Goal: Information Seeking & Learning: Learn about a topic

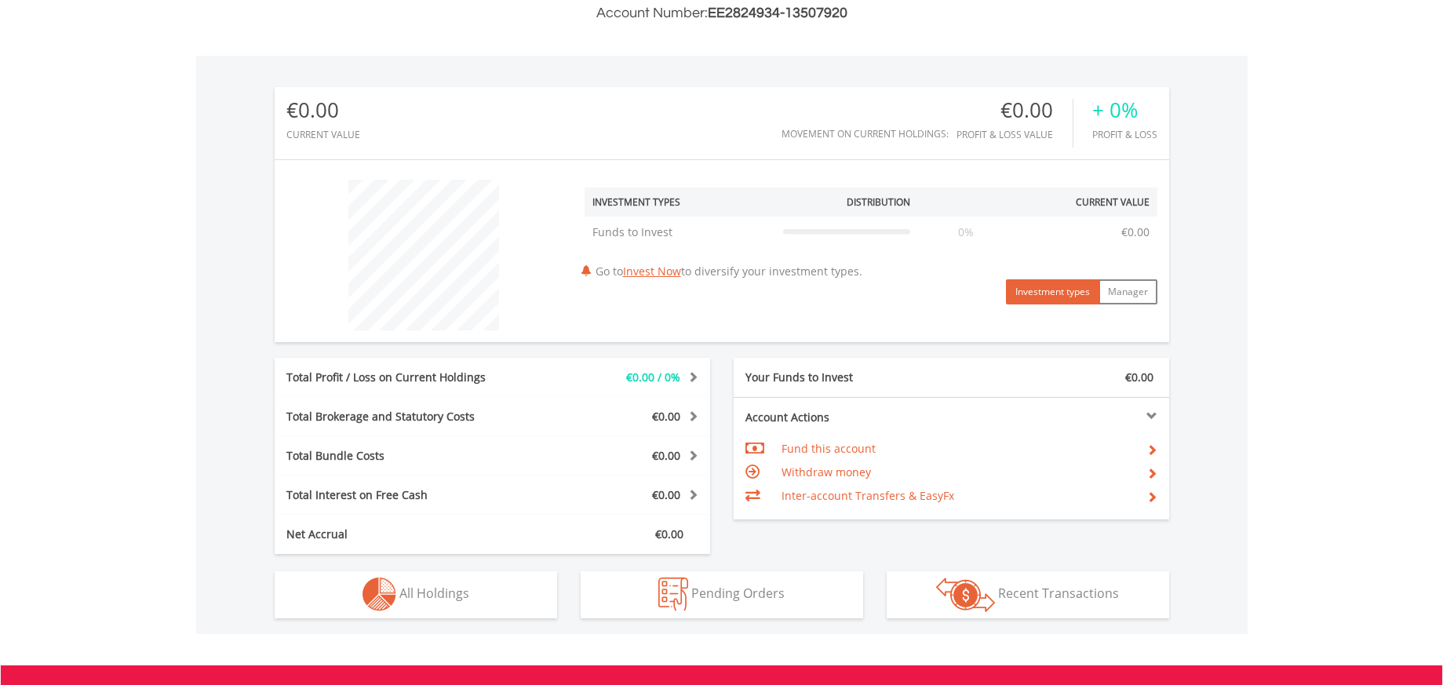
scroll to position [637, 0]
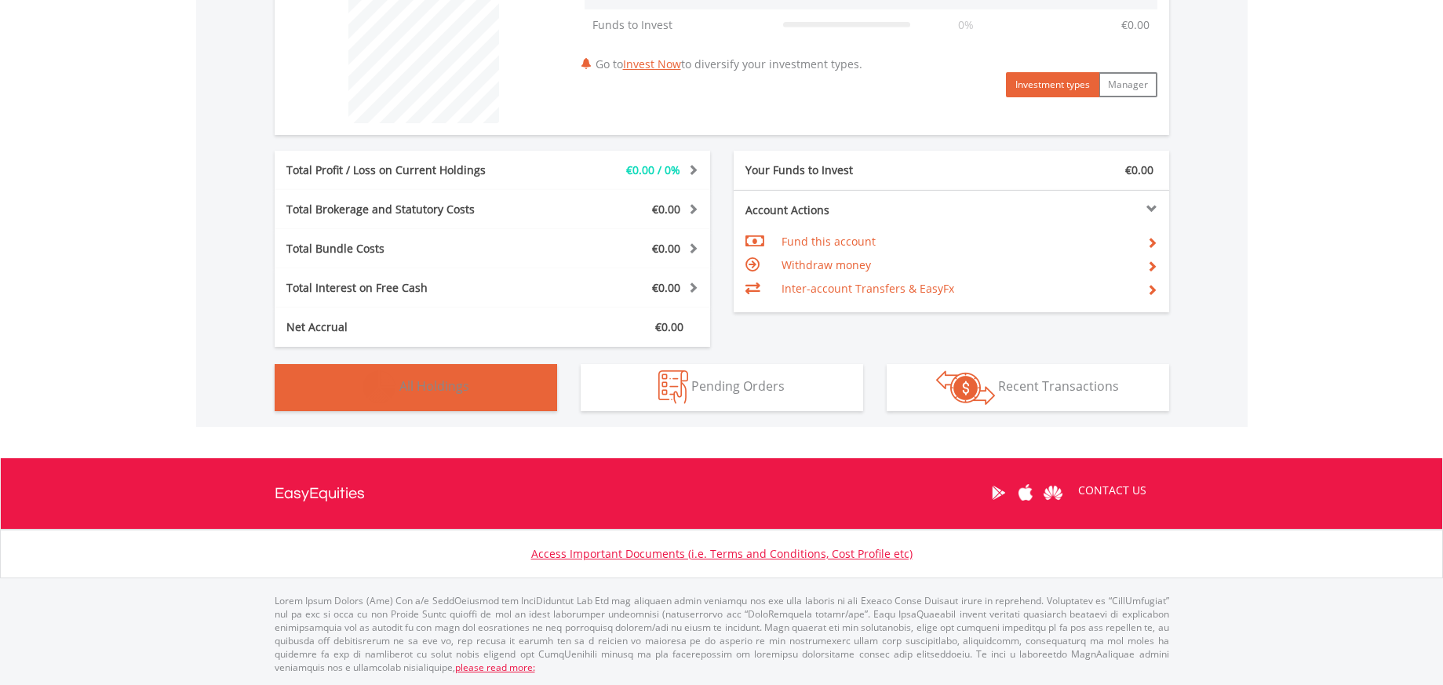
click at [462, 396] on button "Holdings All Holdings" at bounding box center [416, 387] width 282 height 47
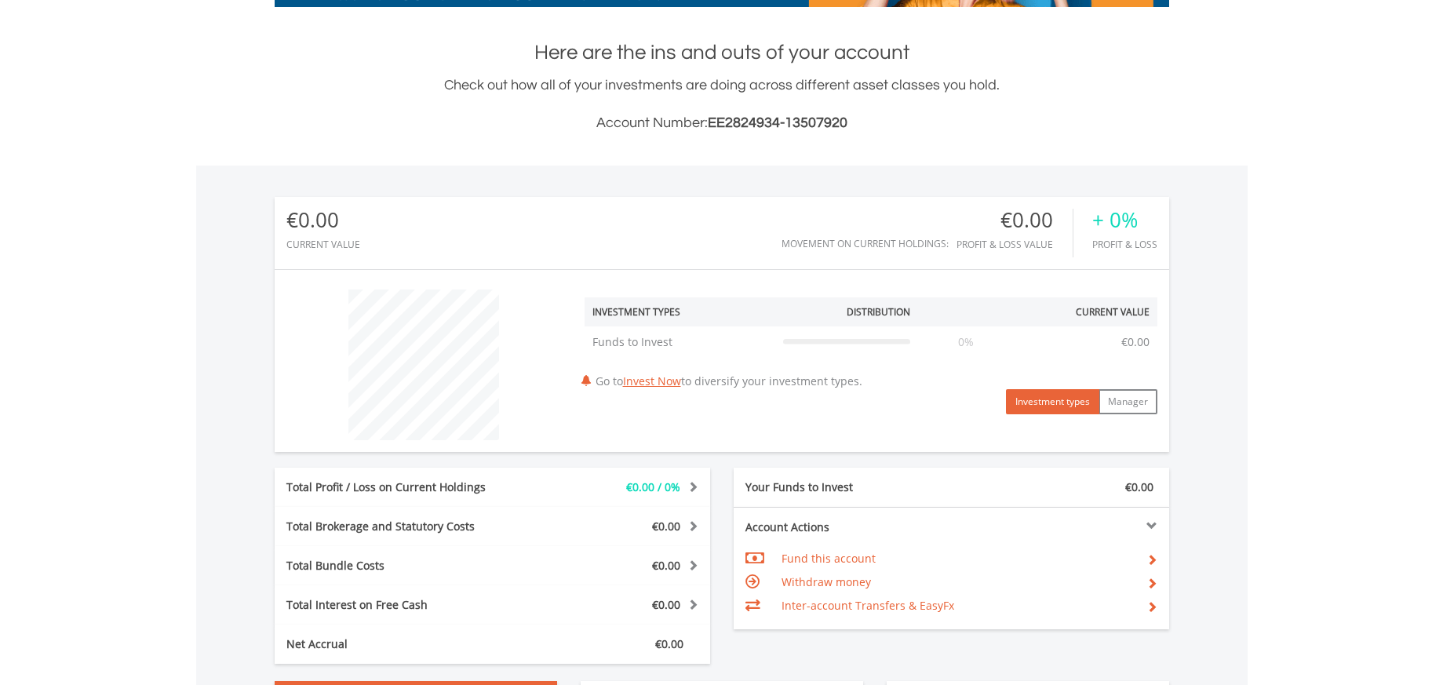
scroll to position [315, 0]
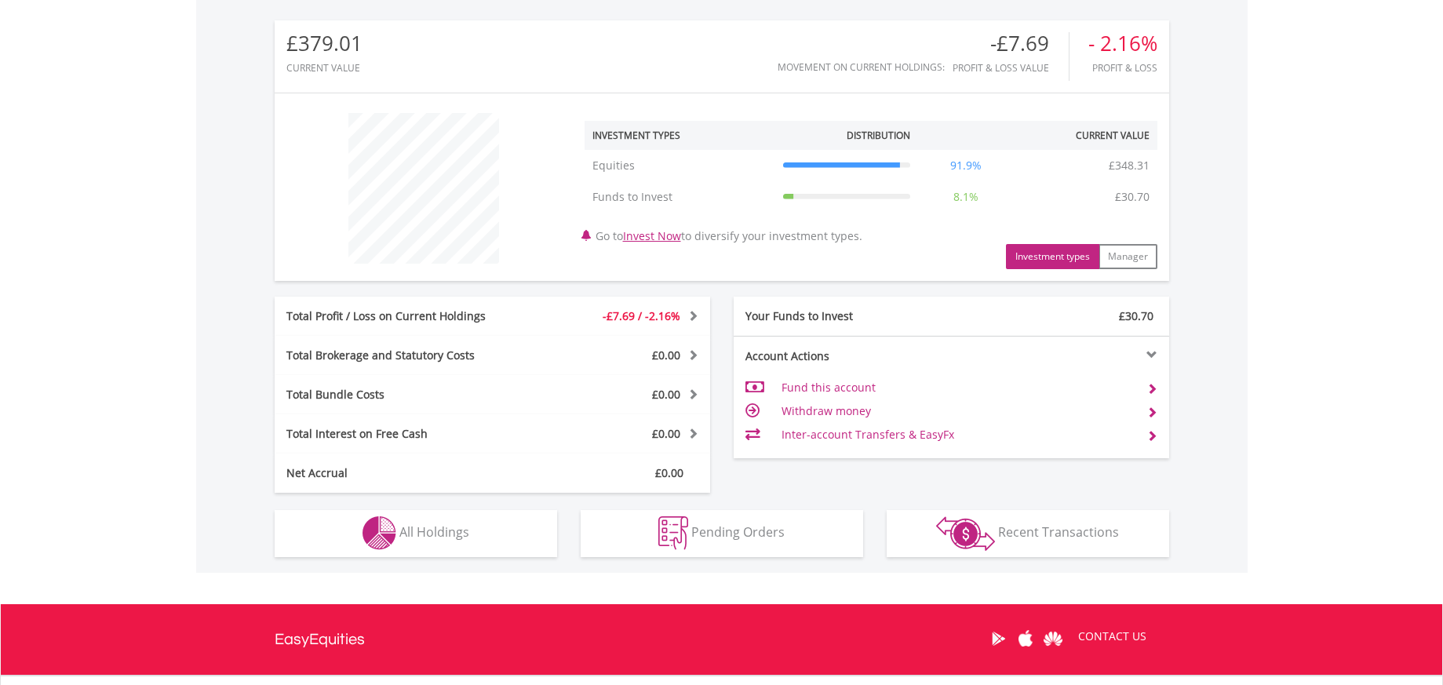
scroll to position [500, 0]
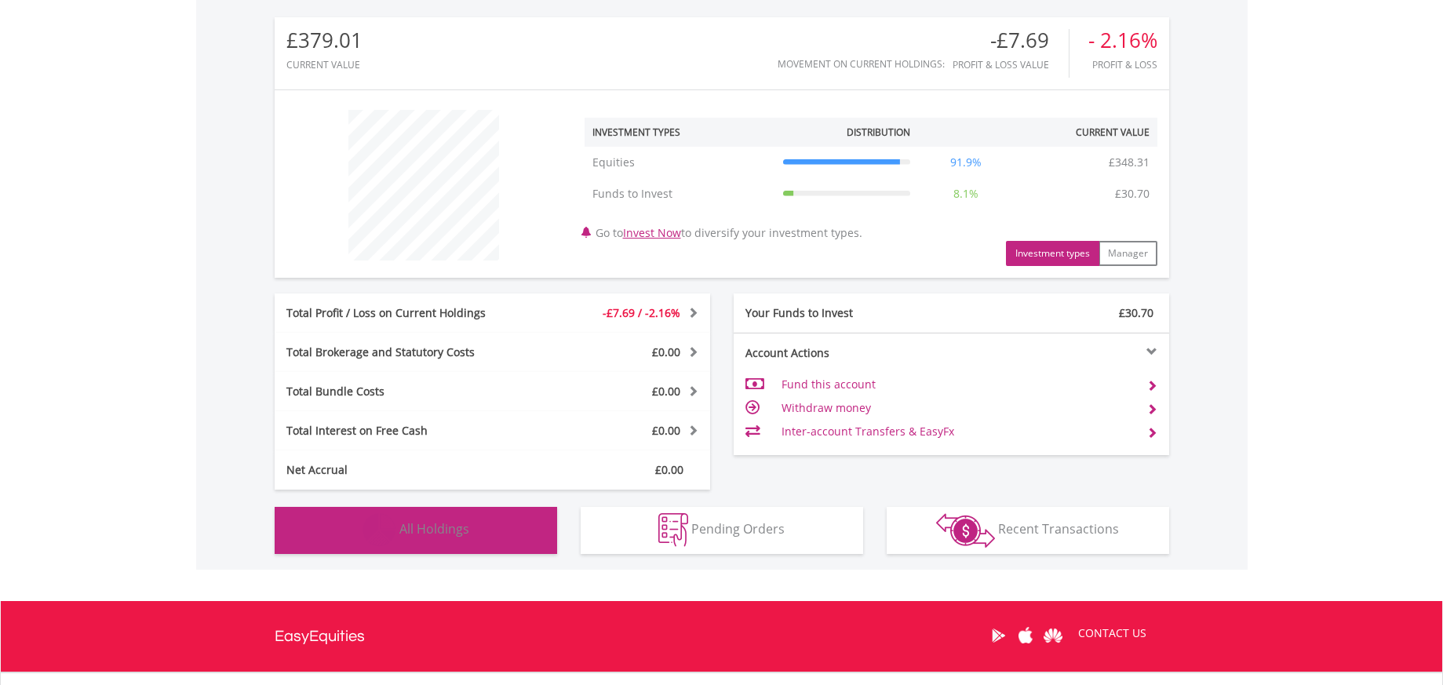
click at [477, 533] on button "Holdings All Holdings" at bounding box center [416, 530] width 282 height 47
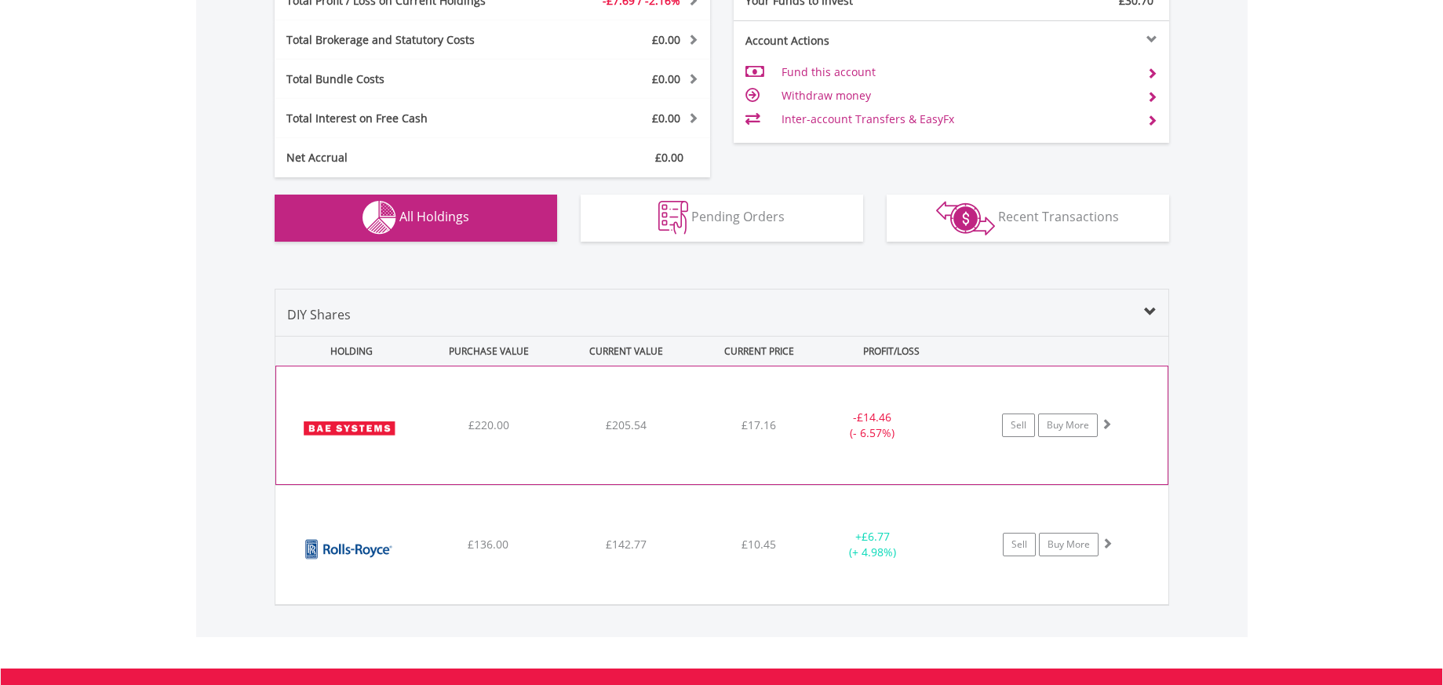
scroll to position [833, 0]
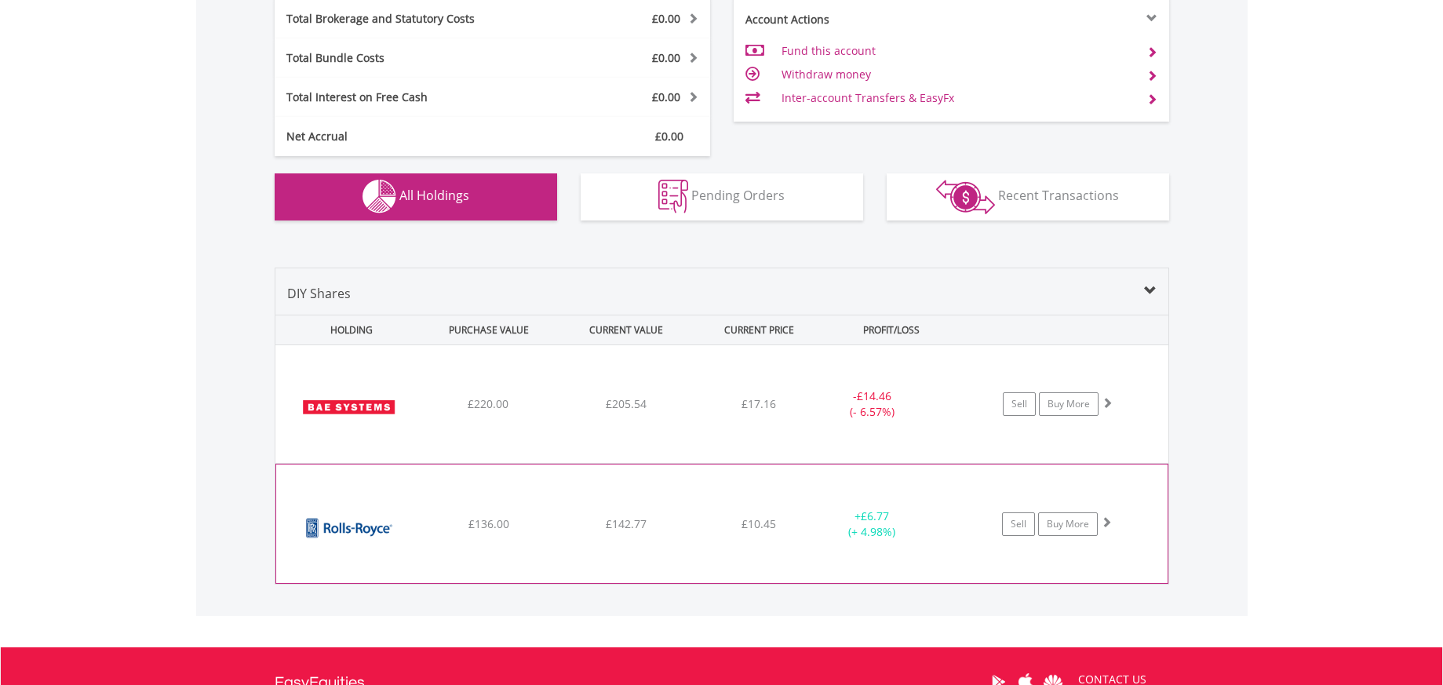
click at [910, 537] on div "+ £6.77 (+ 4.98%)" at bounding box center [872, 523] width 118 height 31
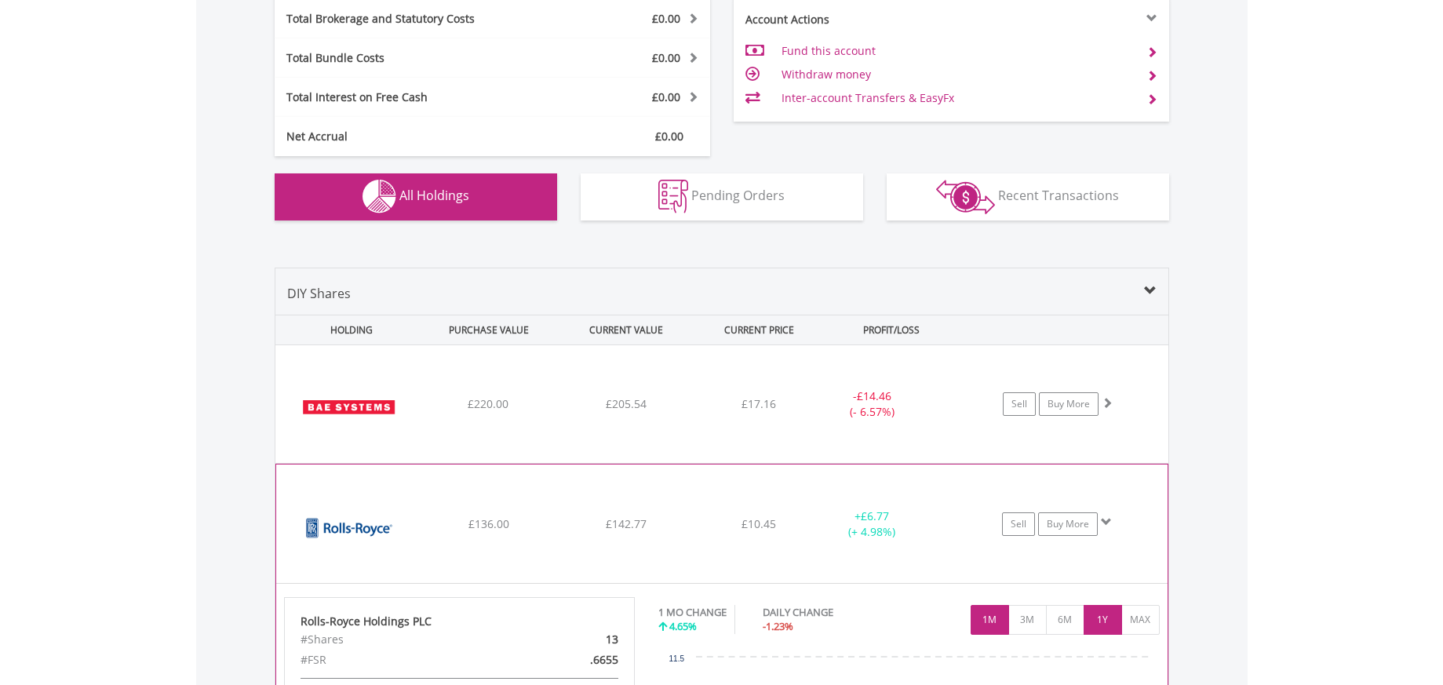
click at [1101, 619] on button "1Y" at bounding box center [1102, 620] width 38 height 30
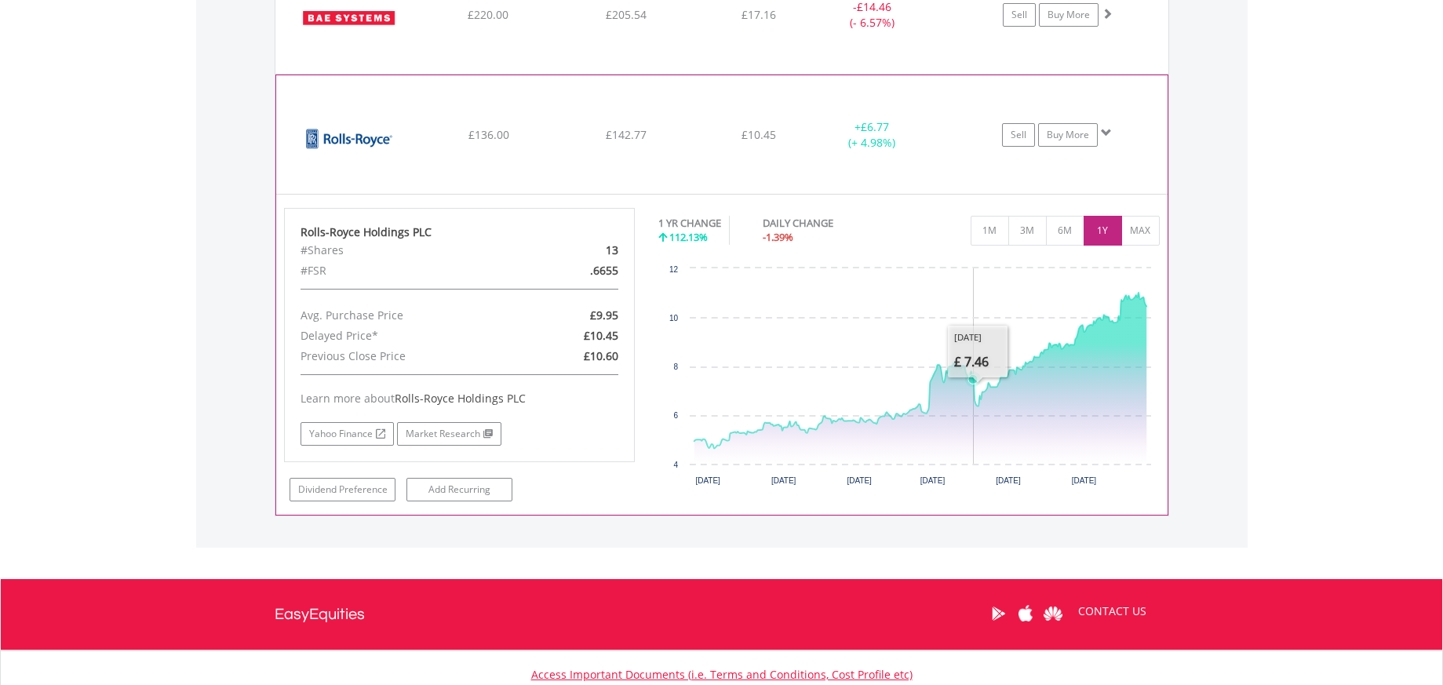
scroll to position [1218, 0]
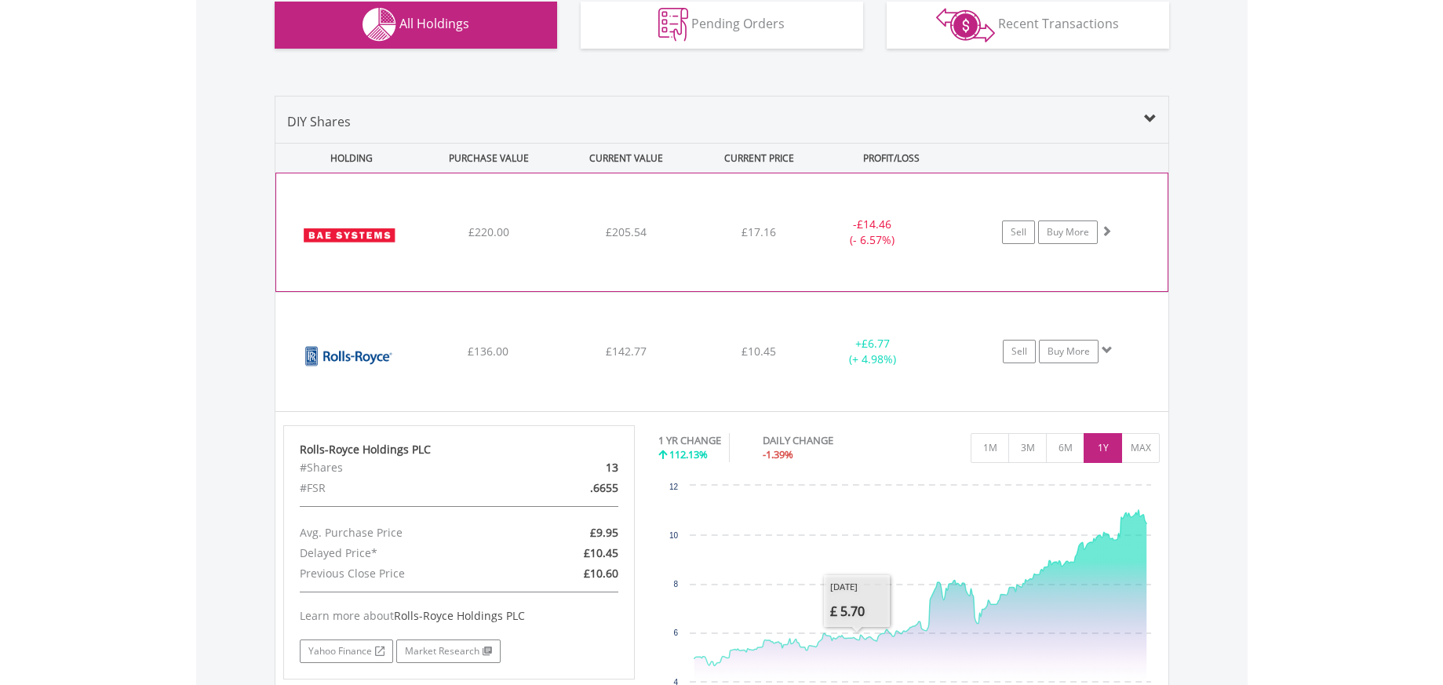
scroll to position [992, 0]
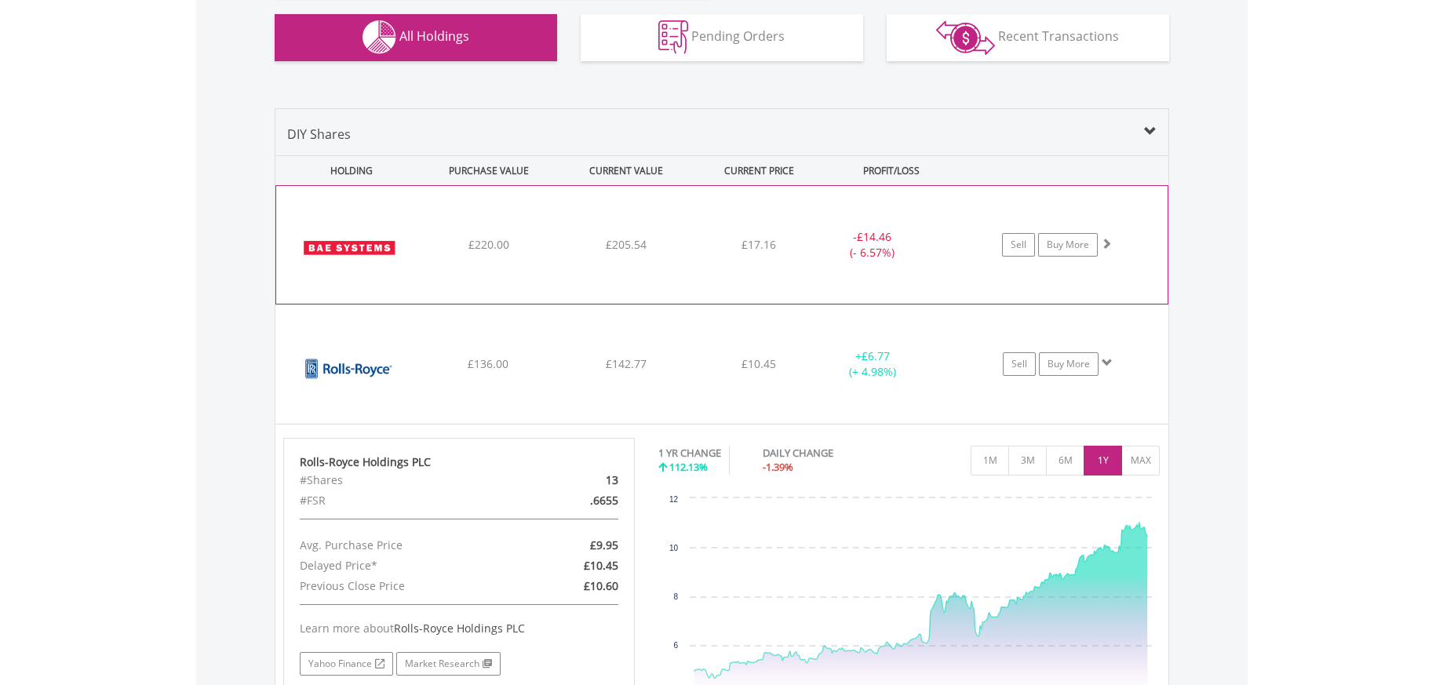
click at [953, 257] on div "- £14.46 (- 6.57%)" at bounding box center [891, 244] width 157 height 31
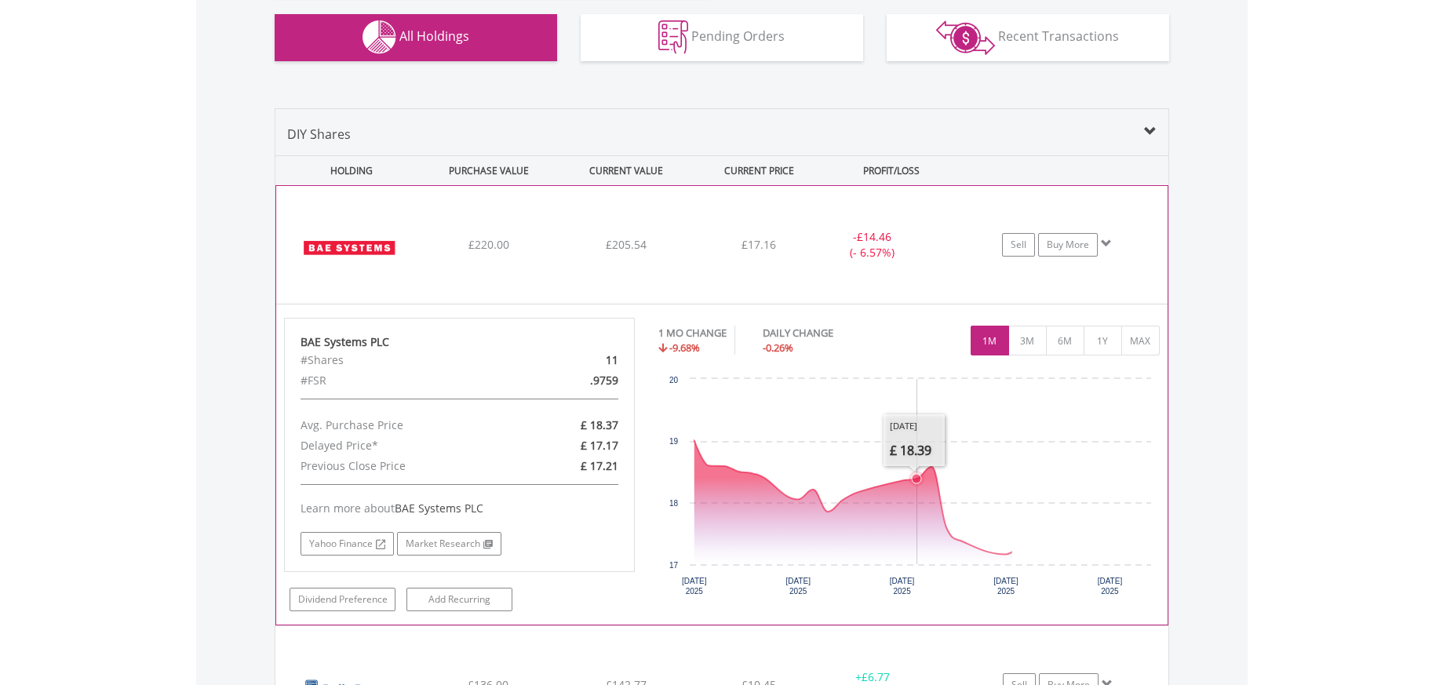
scroll to position [991, 0]
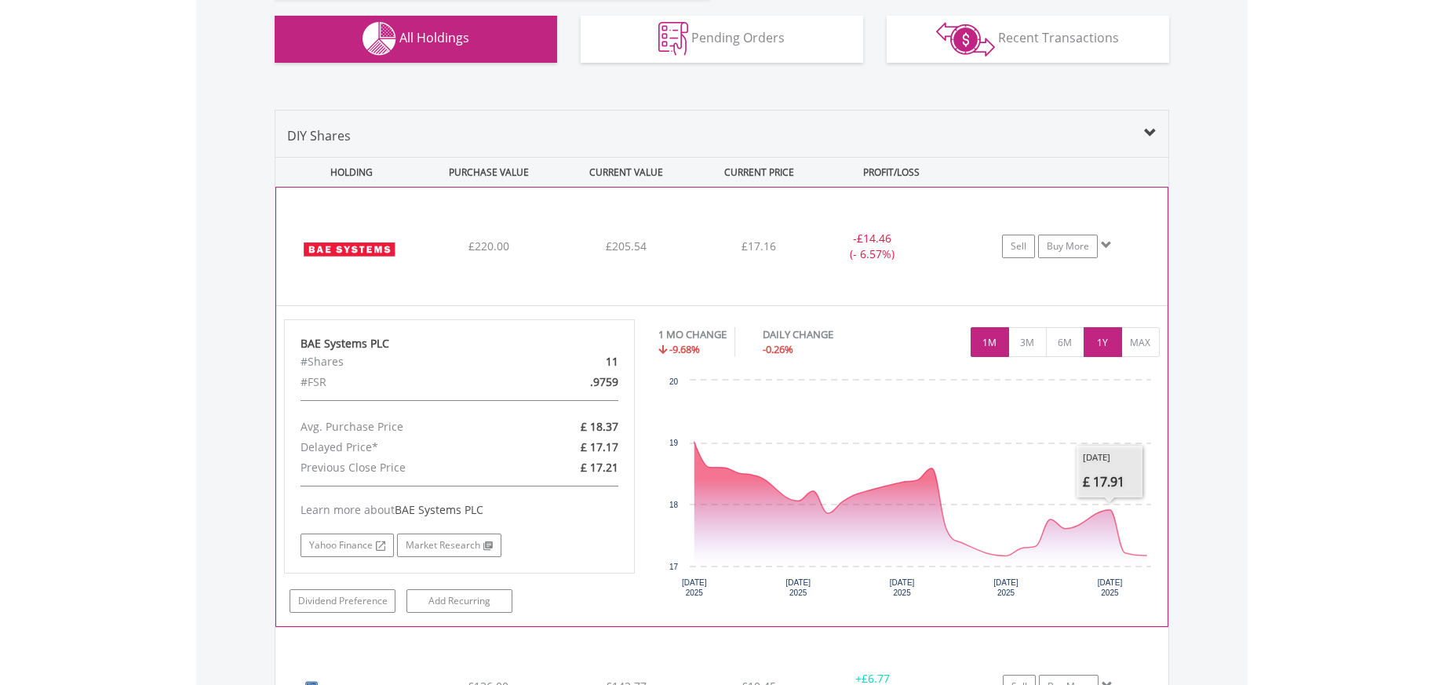
click at [1099, 341] on button "1Y" at bounding box center [1102, 342] width 38 height 30
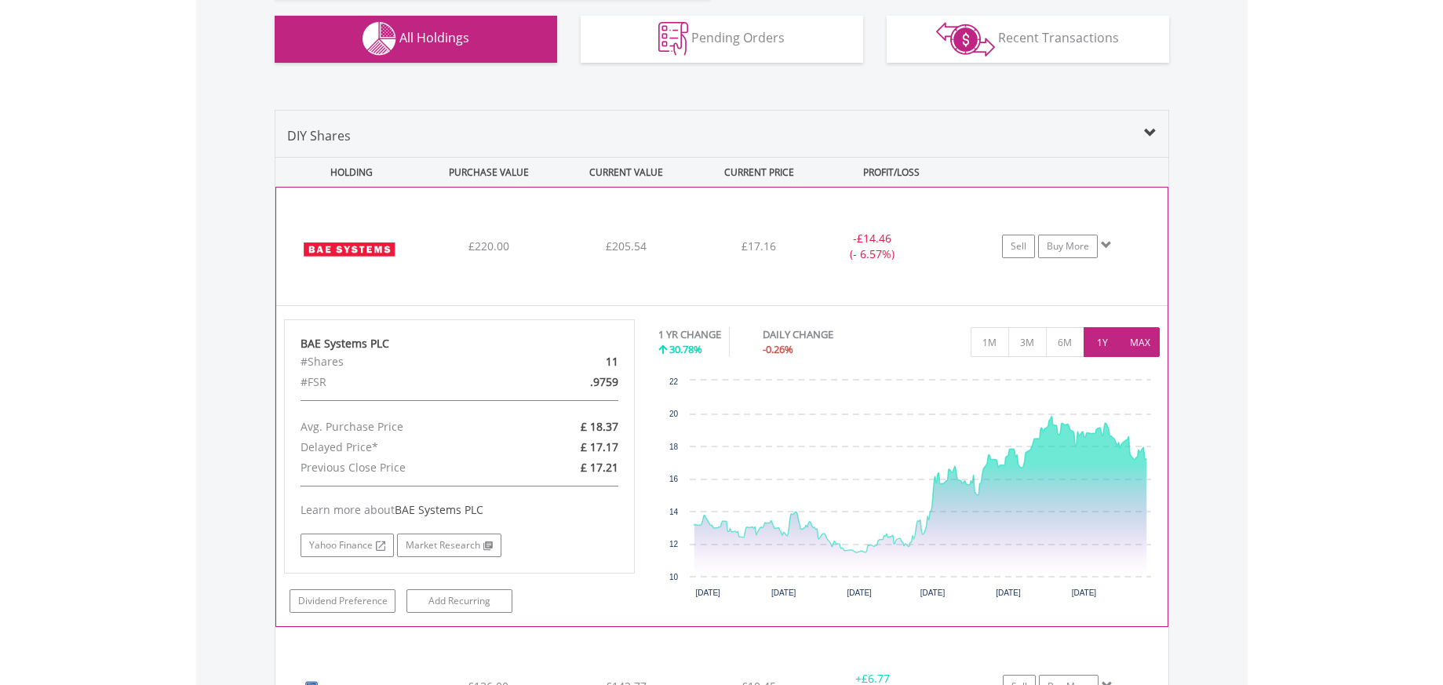
click at [1152, 340] on button "MAX" at bounding box center [1140, 342] width 38 height 30
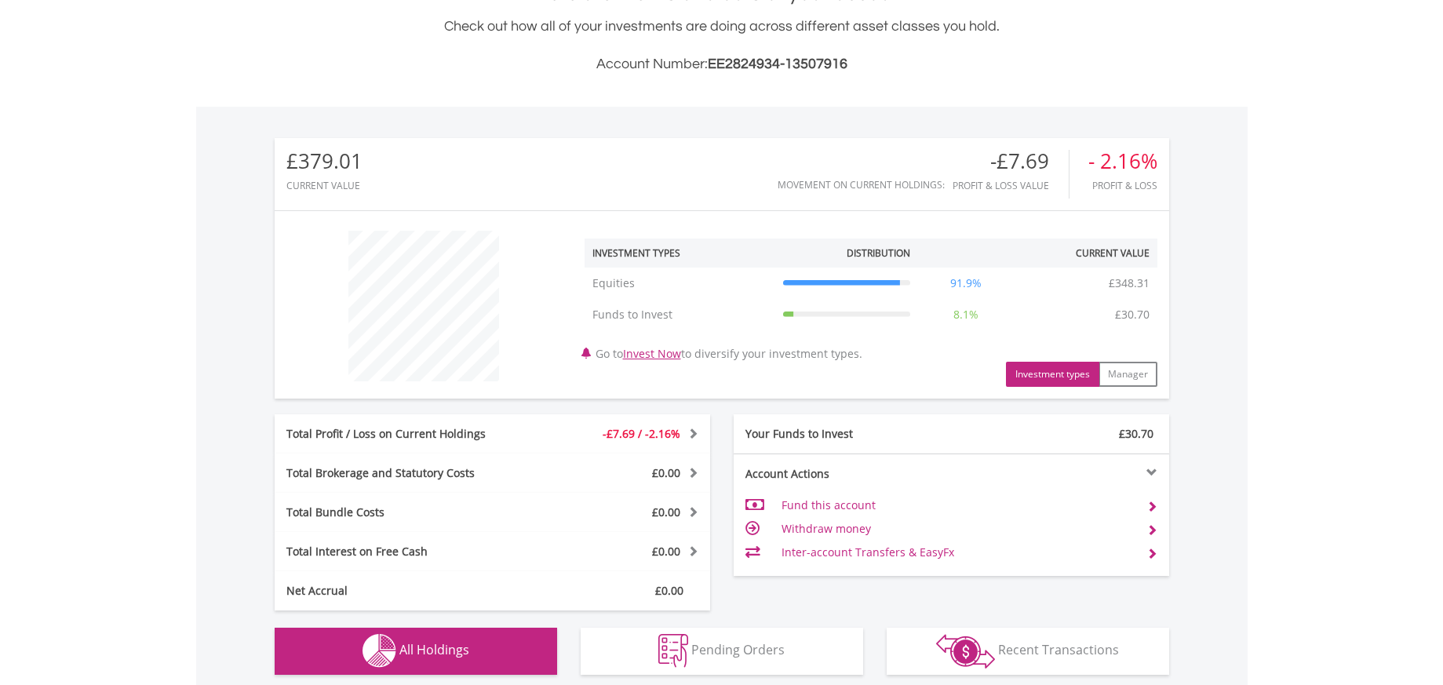
scroll to position [0, 0]
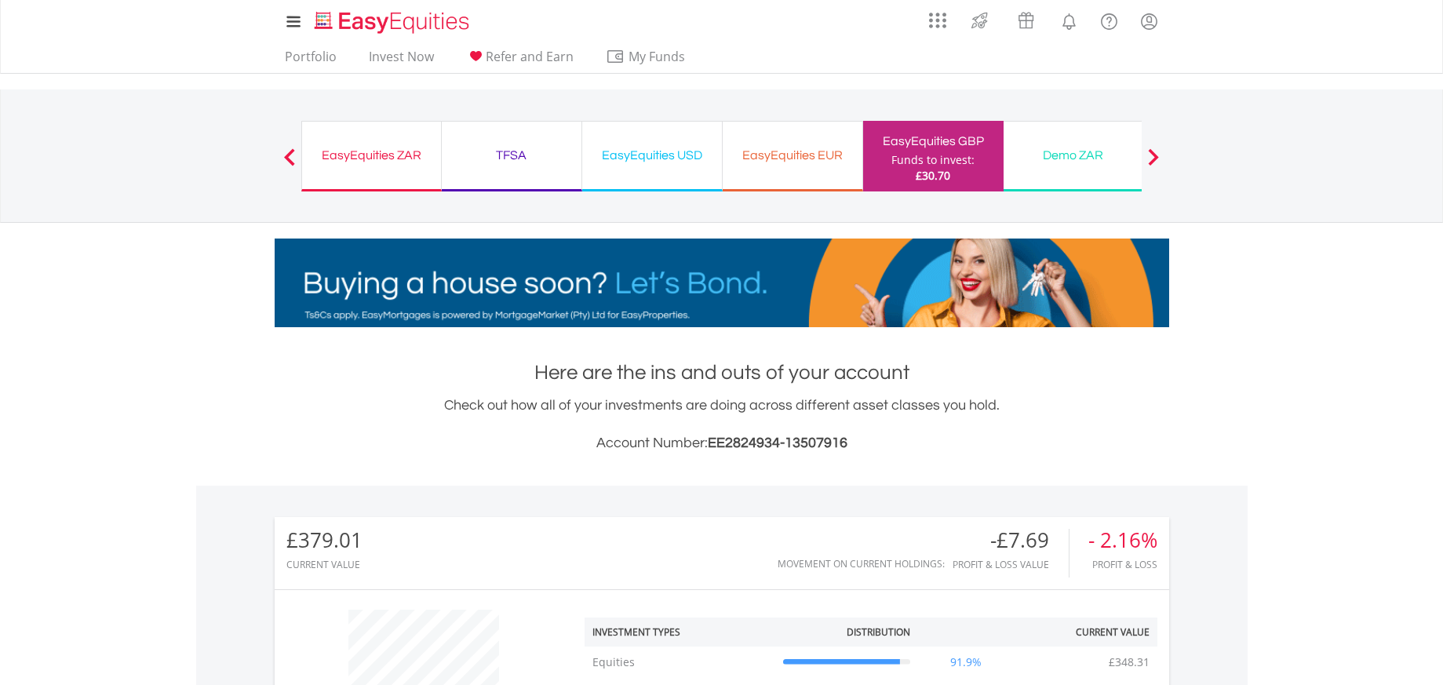
drag, startPoint x: 645, startPoint y: 153, endPoint x: 653, endPoint y: 198, distance: 45.4
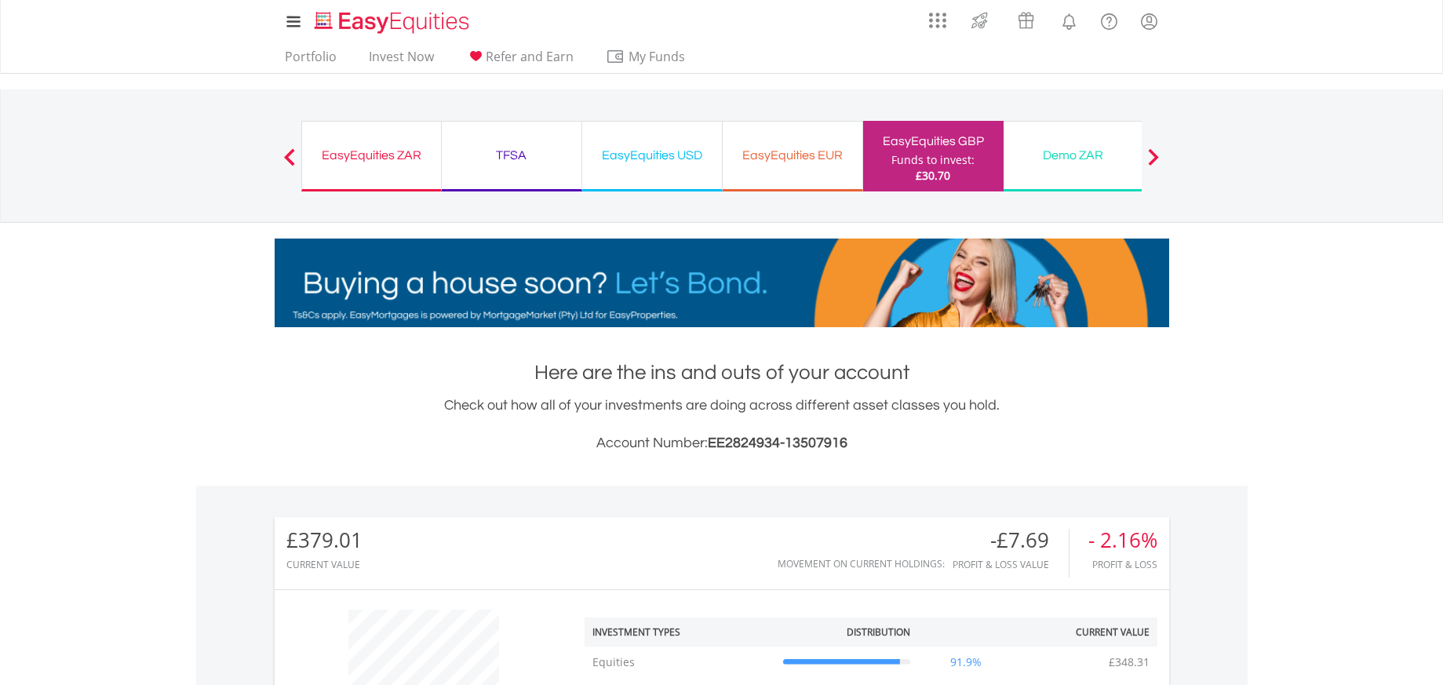
click at [645, 153] on div "EasyEquities USD" at bounding box center [652, 155] width 121 height 22
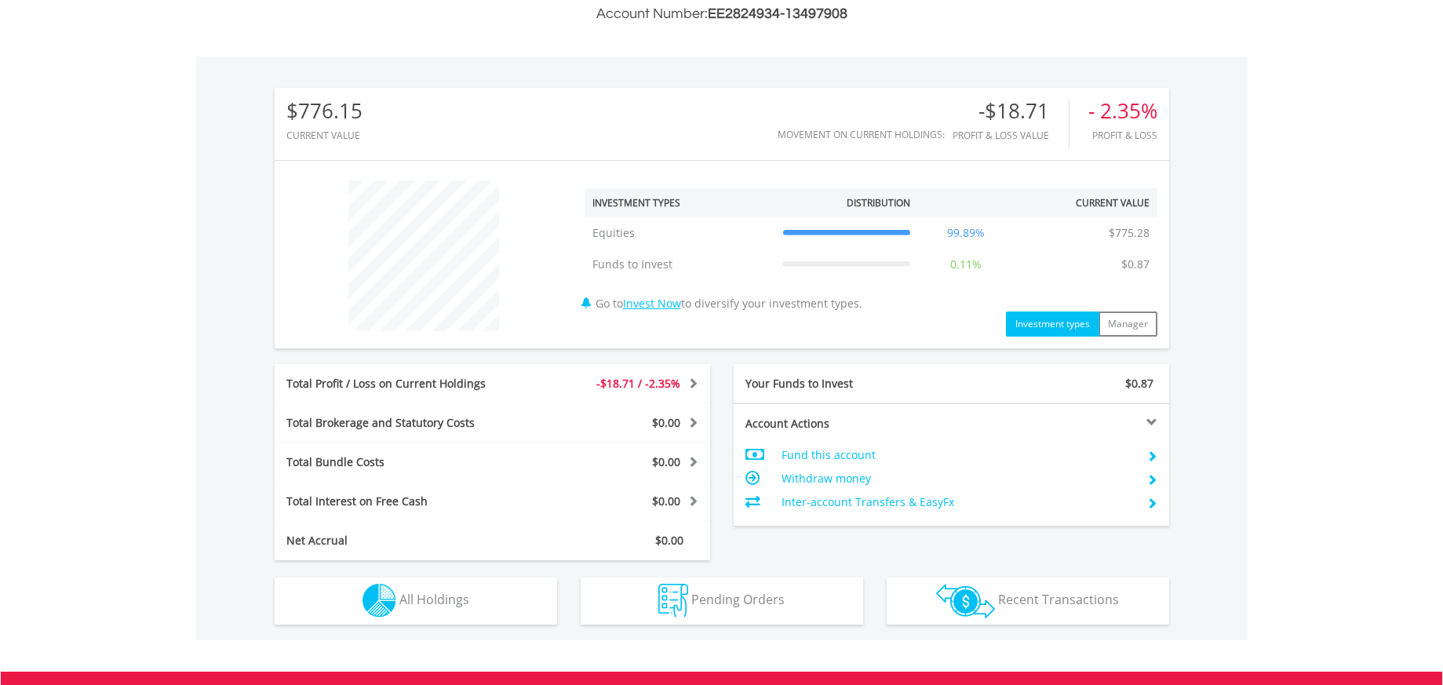
scroll to position [643, 0]
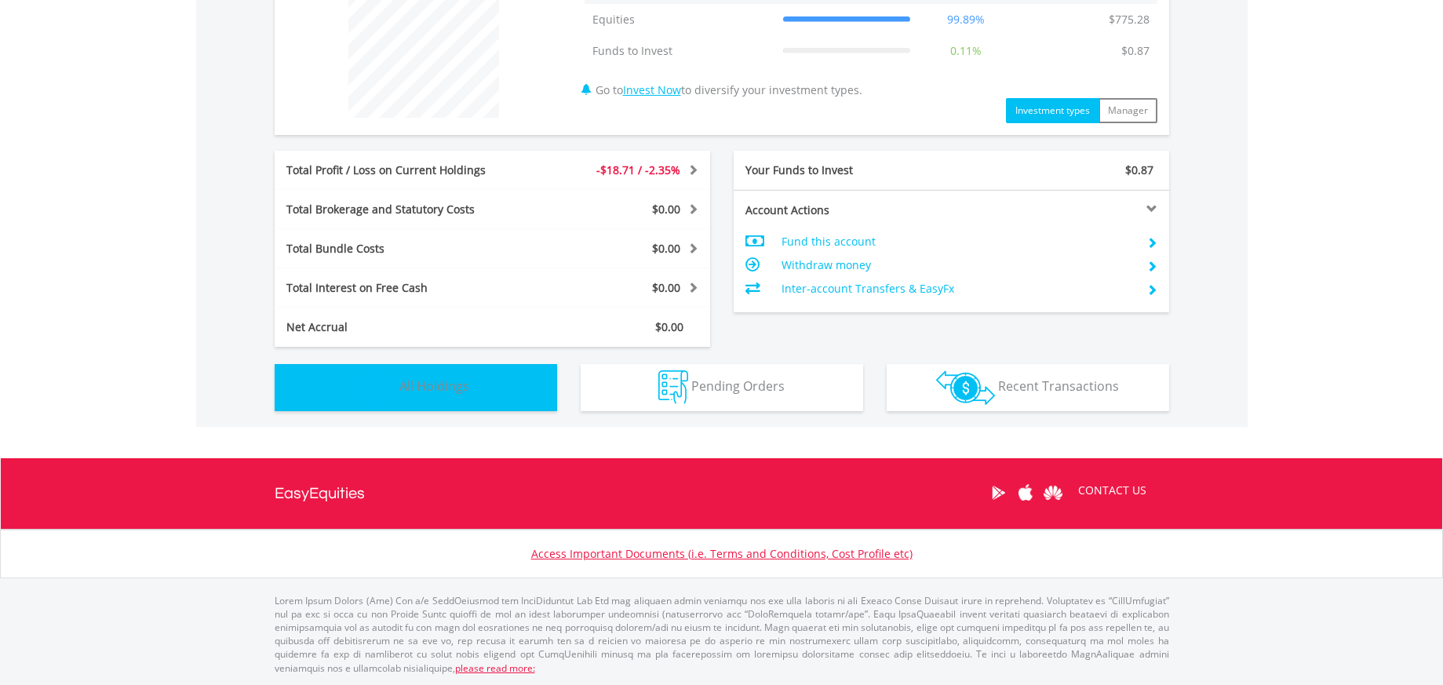
click at [526, 397] on button "Holdings All Holdings" at bounding box center [416, 387] width 282 height 47
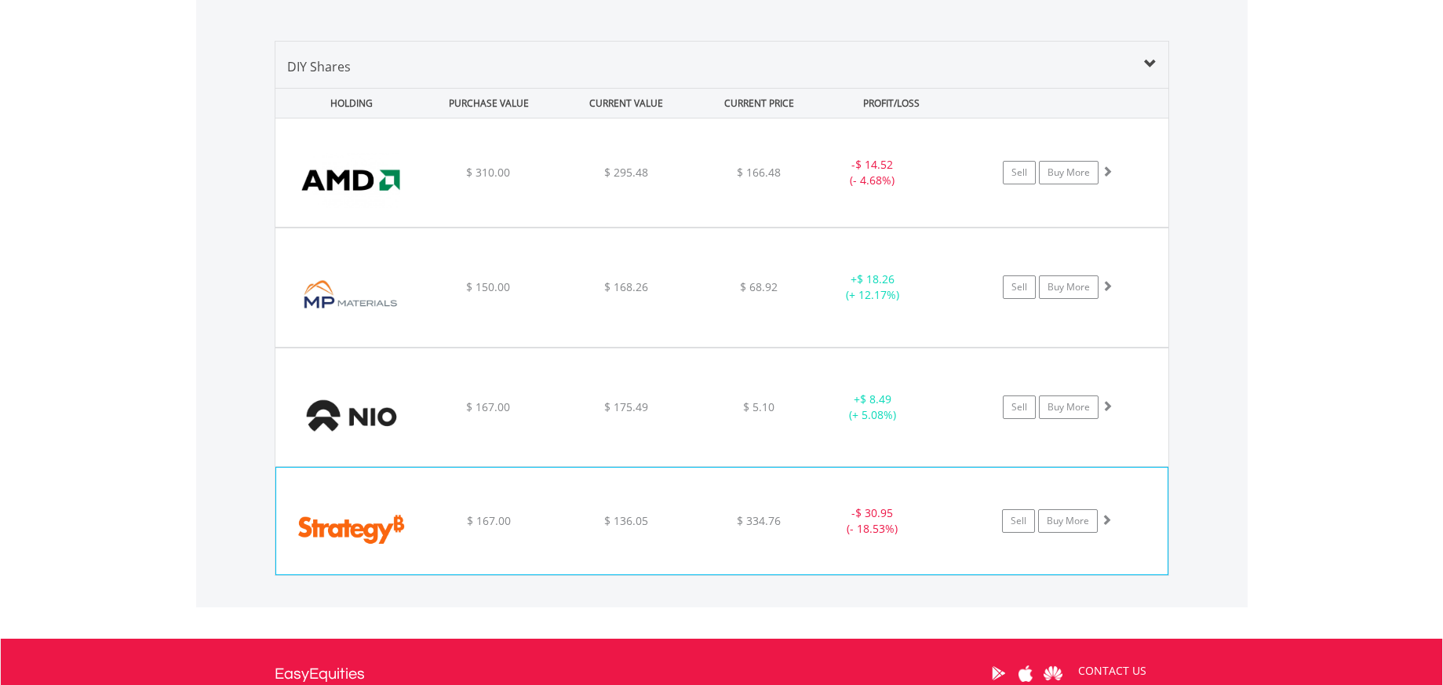
scroll to position [1059, 0]
click at [424, 228] on div "﻿ Strategy Inc $ 167.00 $ 136.05 $ 334.76 - $ 30.95 (- 18.53%) Sell Buy More" at bounding box center [721, 173] width 893 height 108
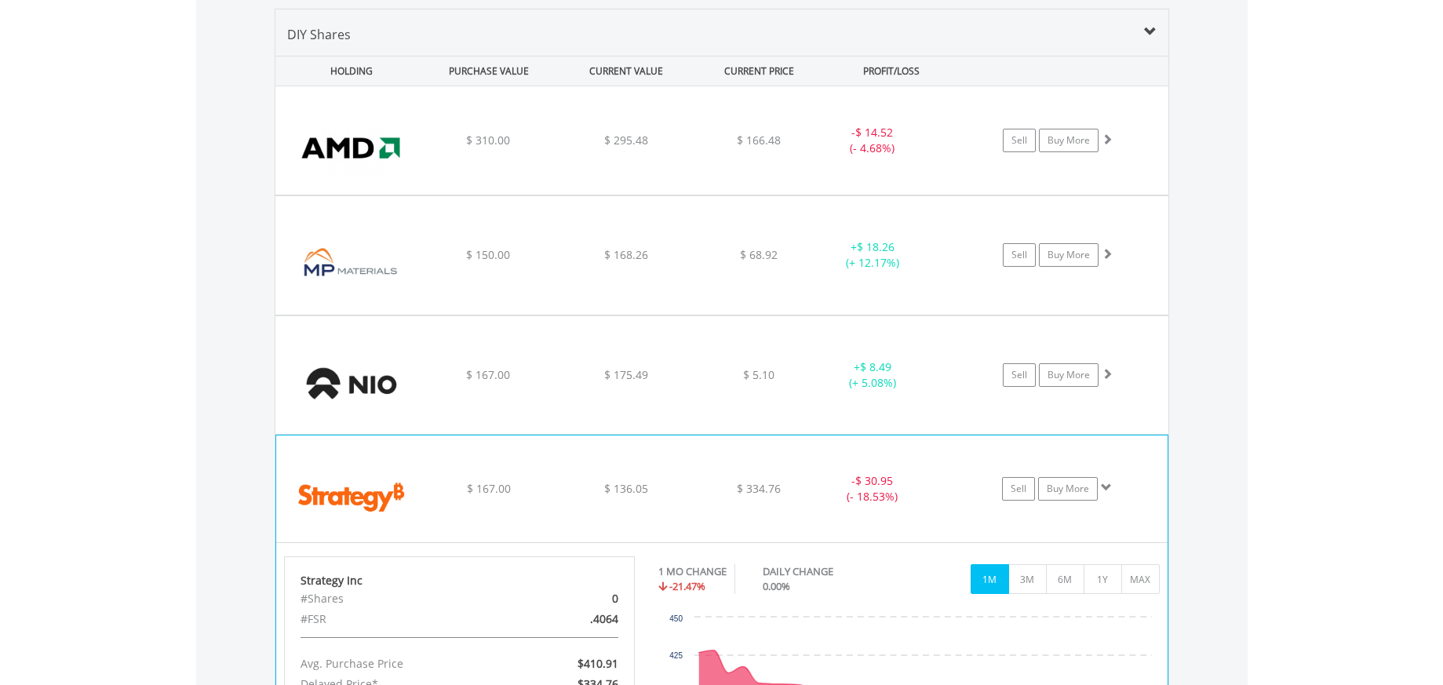
scroll to position [1095, 0]
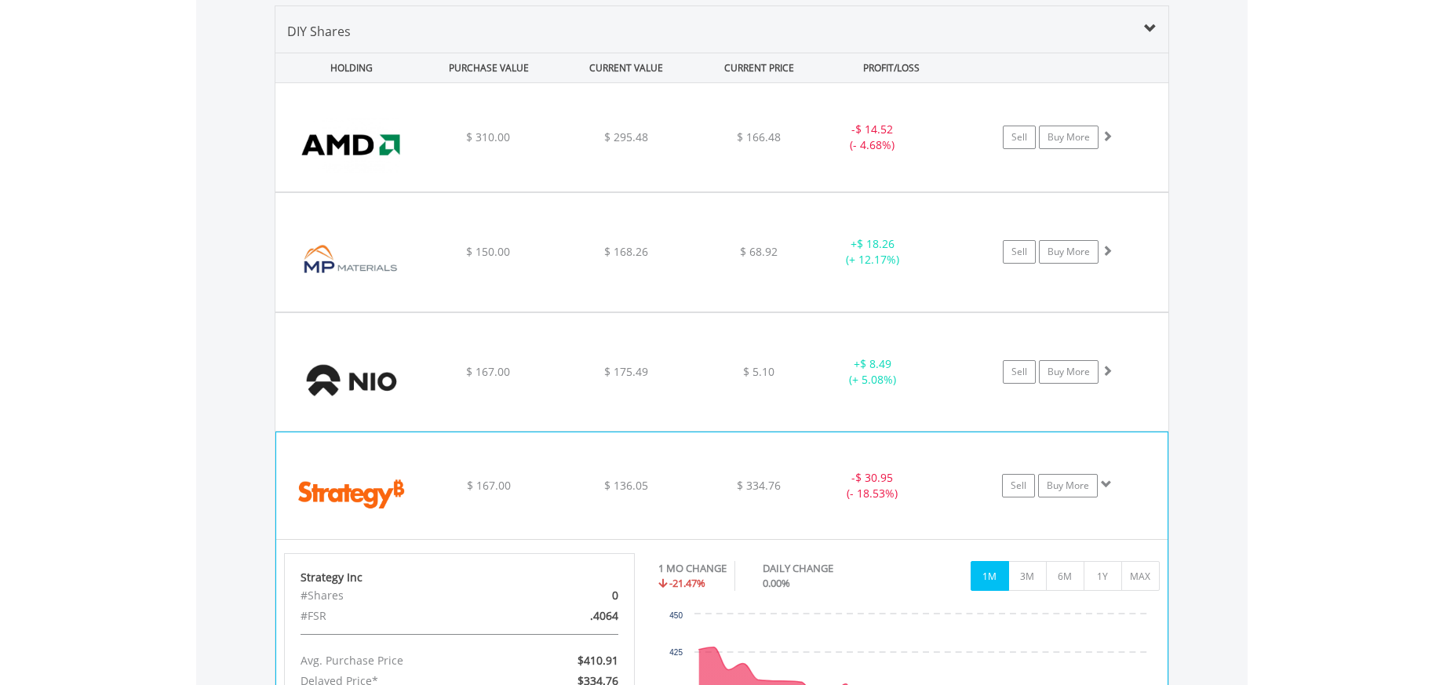
click at [366, 497] on img at bounding box center [351, 493] width 135 height 83
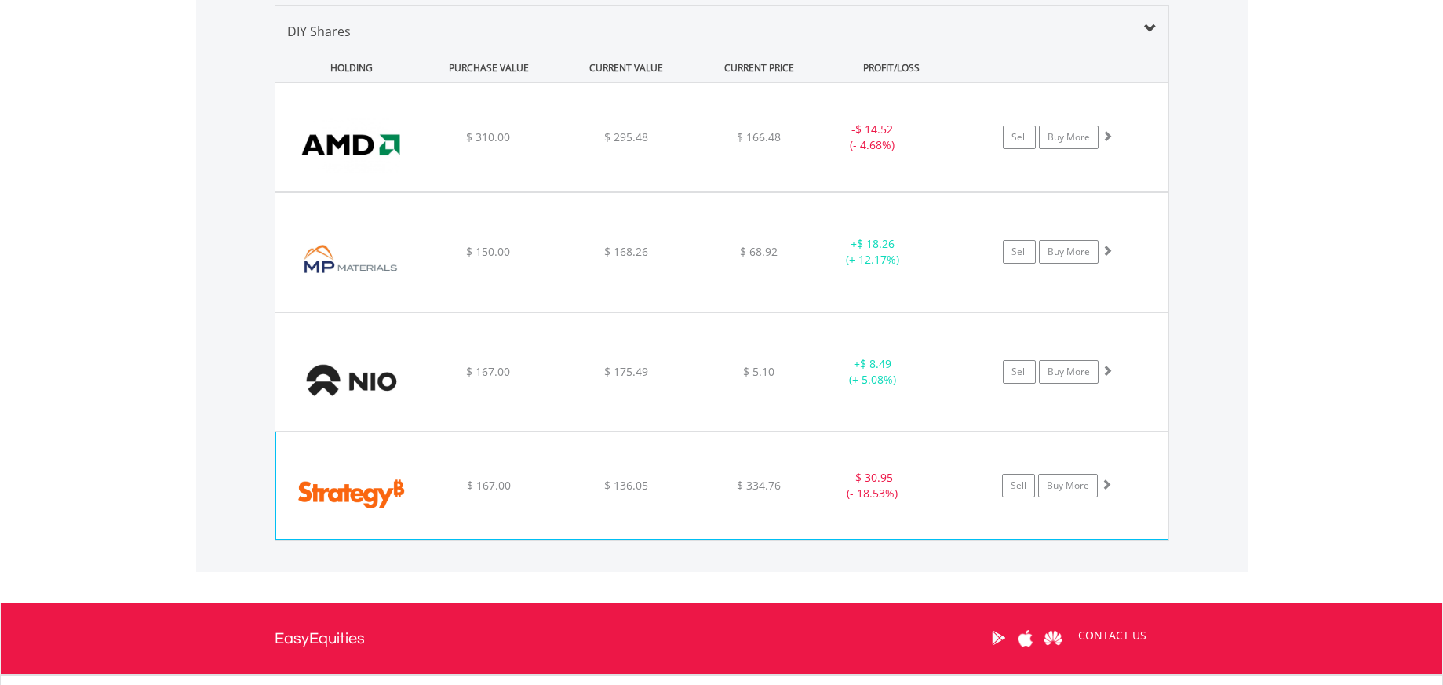
scroll to position [1096, 0]
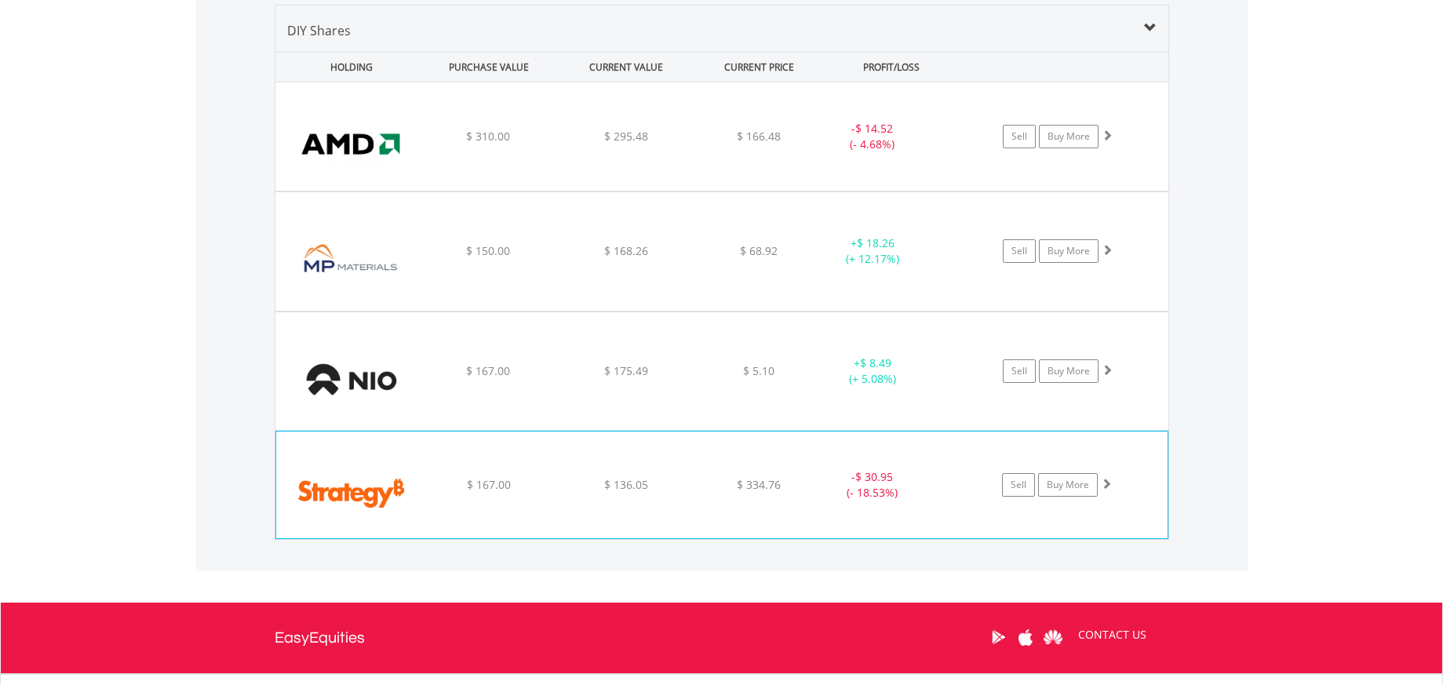
click at [982, 148] on div "Sell Buy More" at bounding box center [1066, 137] width 206 height 24
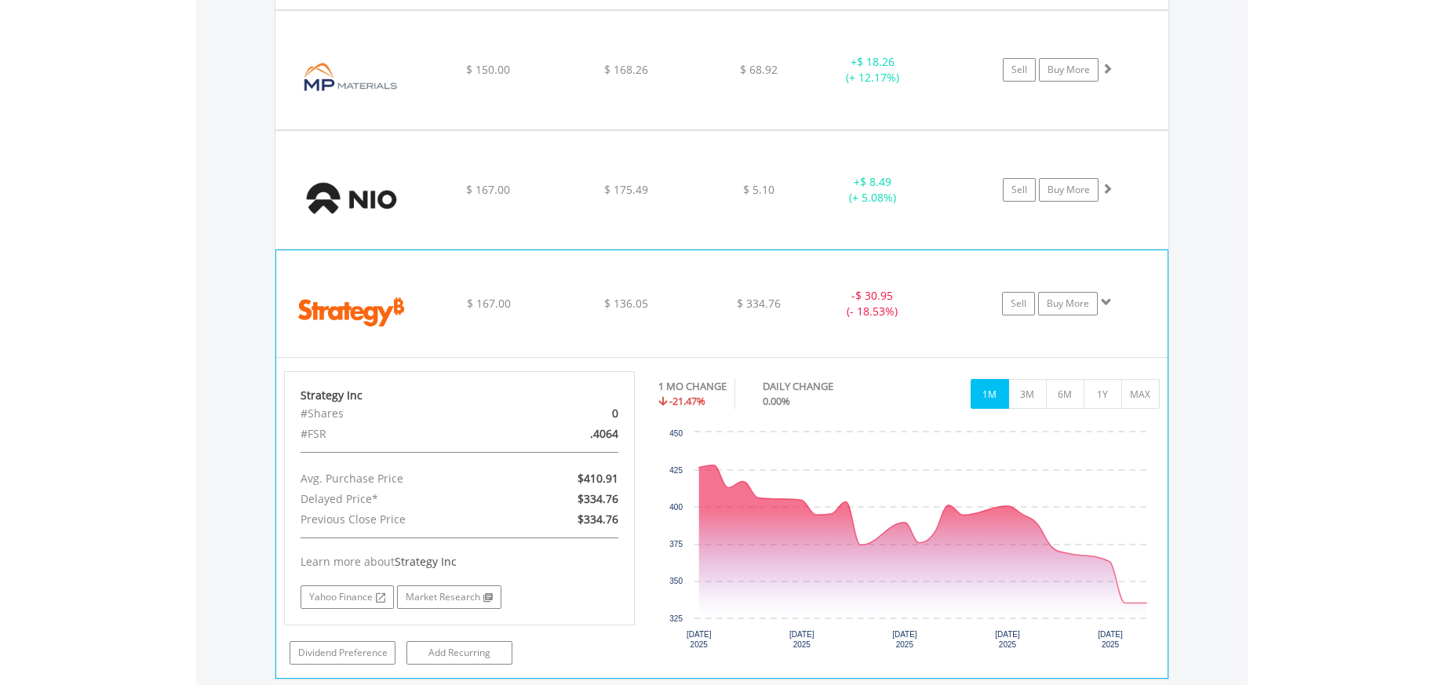
scroll to position [1561, 0]
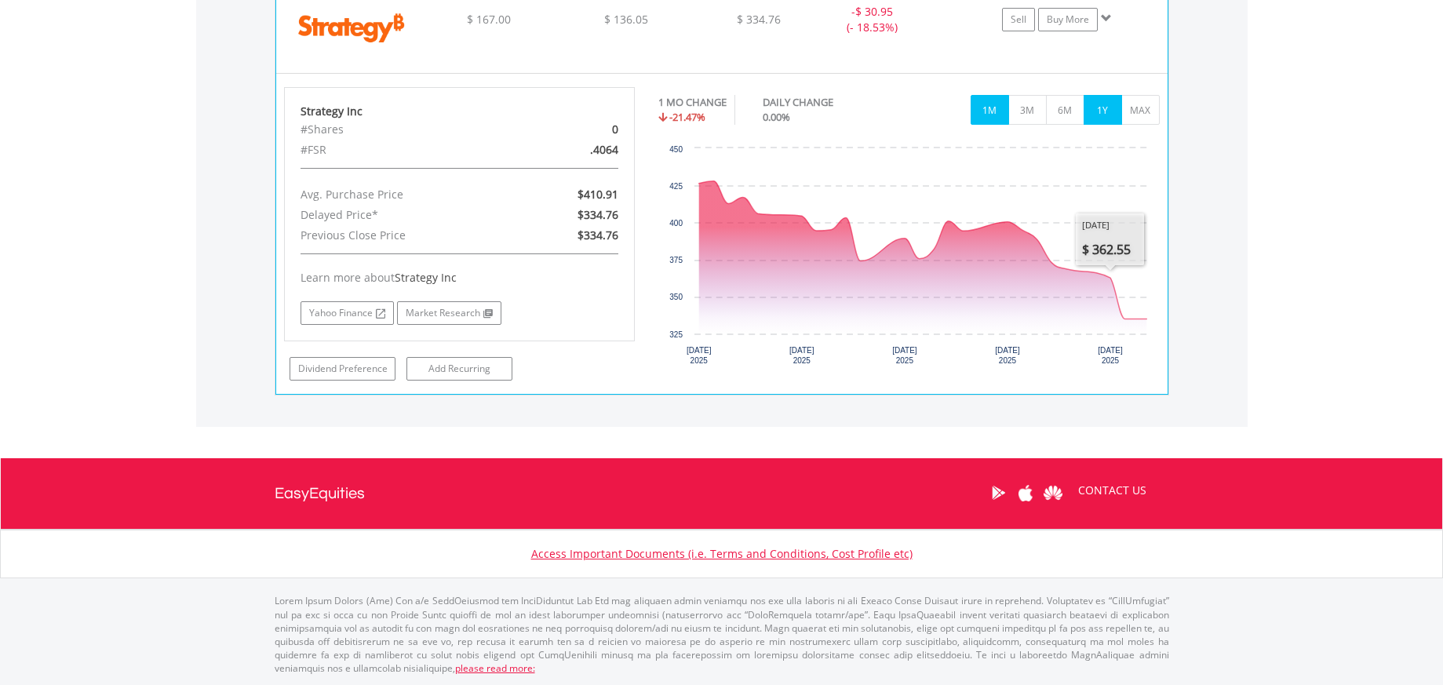
click at [1109, 115] on button "1Y" at bounding box center [1102, 110] width 38 height 30
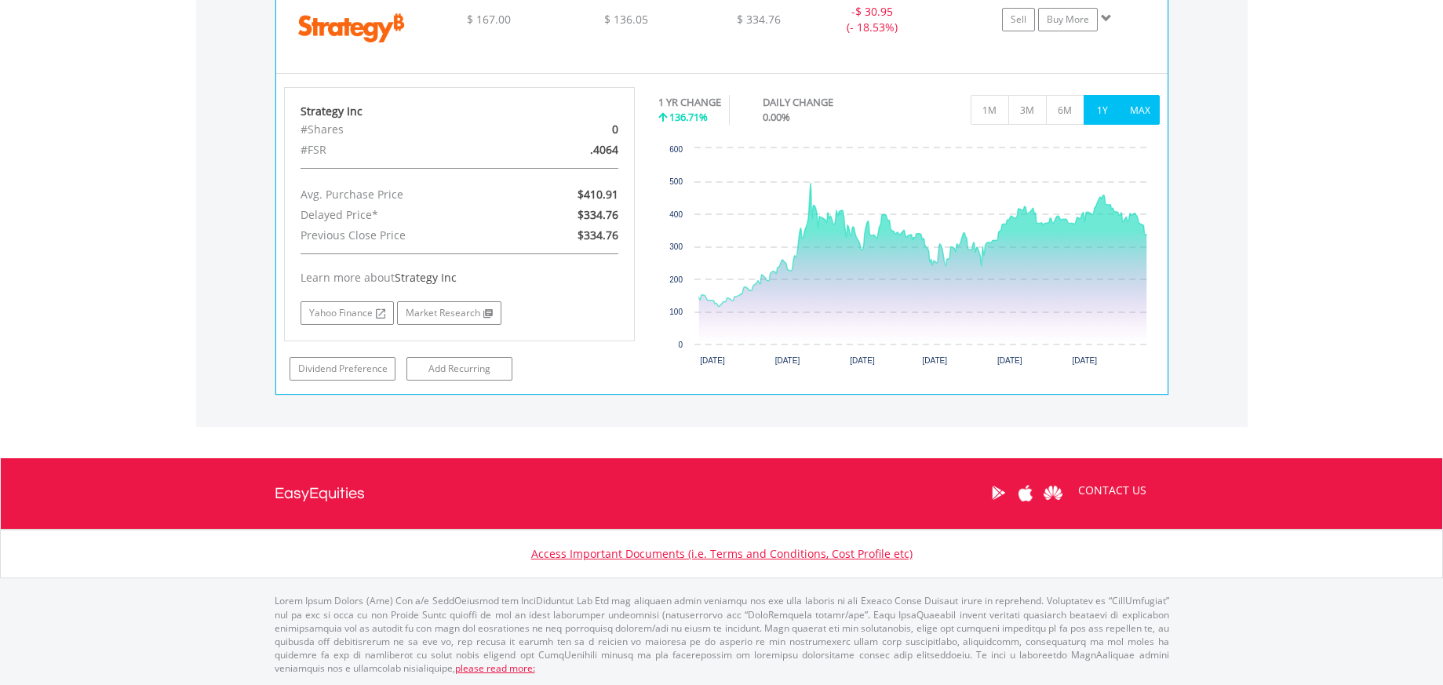
drag, startPoint x: 1139, startPoint y: 110, endPoint x: 1138, endPoint y: 127, distance: 17.3
click at [1139, 110] on button "MAX" at bounding box center [1140, 110] width 38 height 30
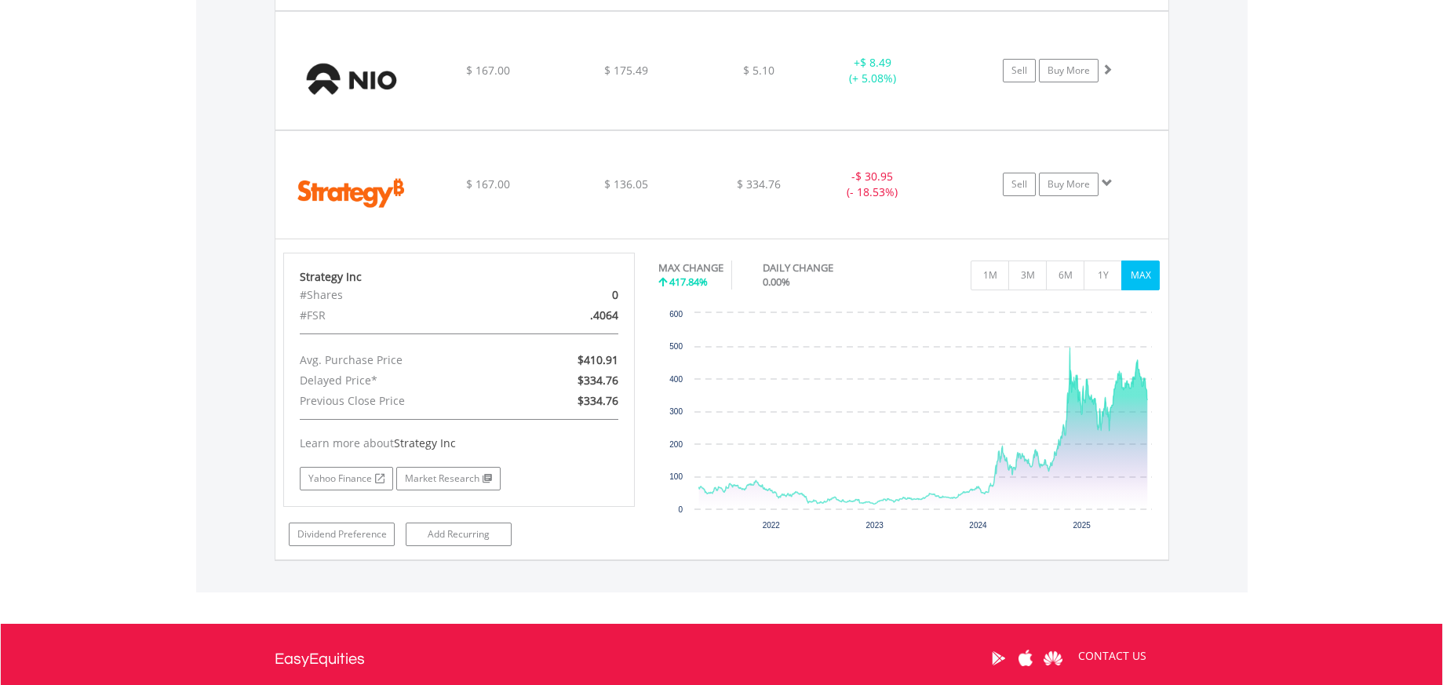
scroll to position [1292, 0]
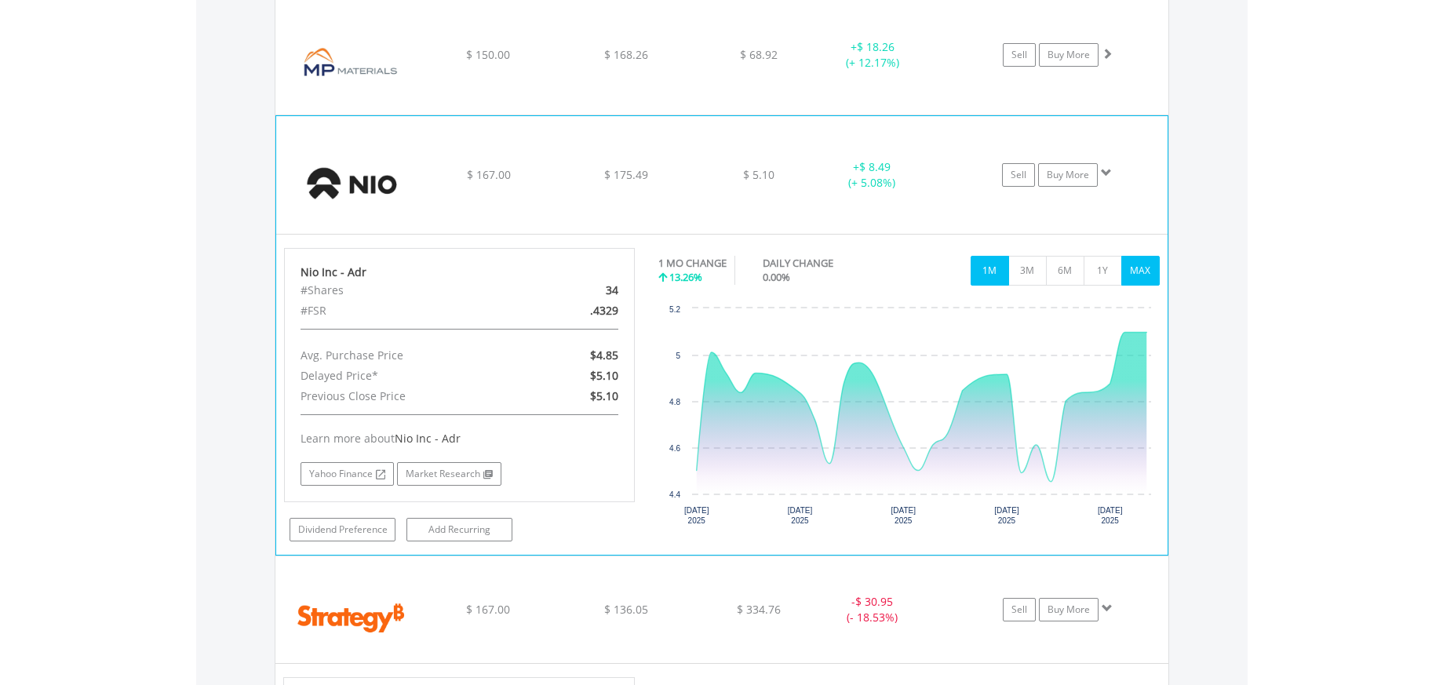
click at [1145, 275] on button "MAX" at bounding box center [1140, 271] width 38 height 30
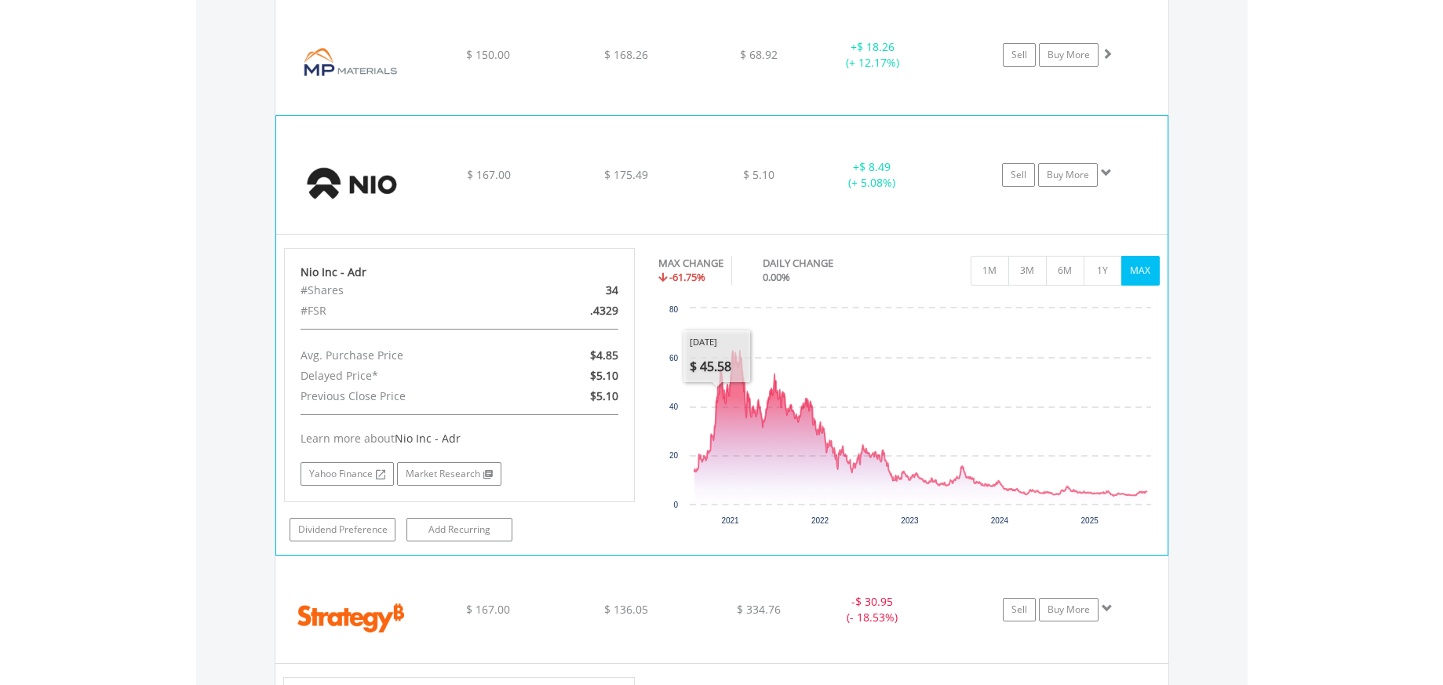
drag, startPoint x: 1155, startPoint y: 333, endPoint x: 541, endPoint y: 171, distance: 635.2
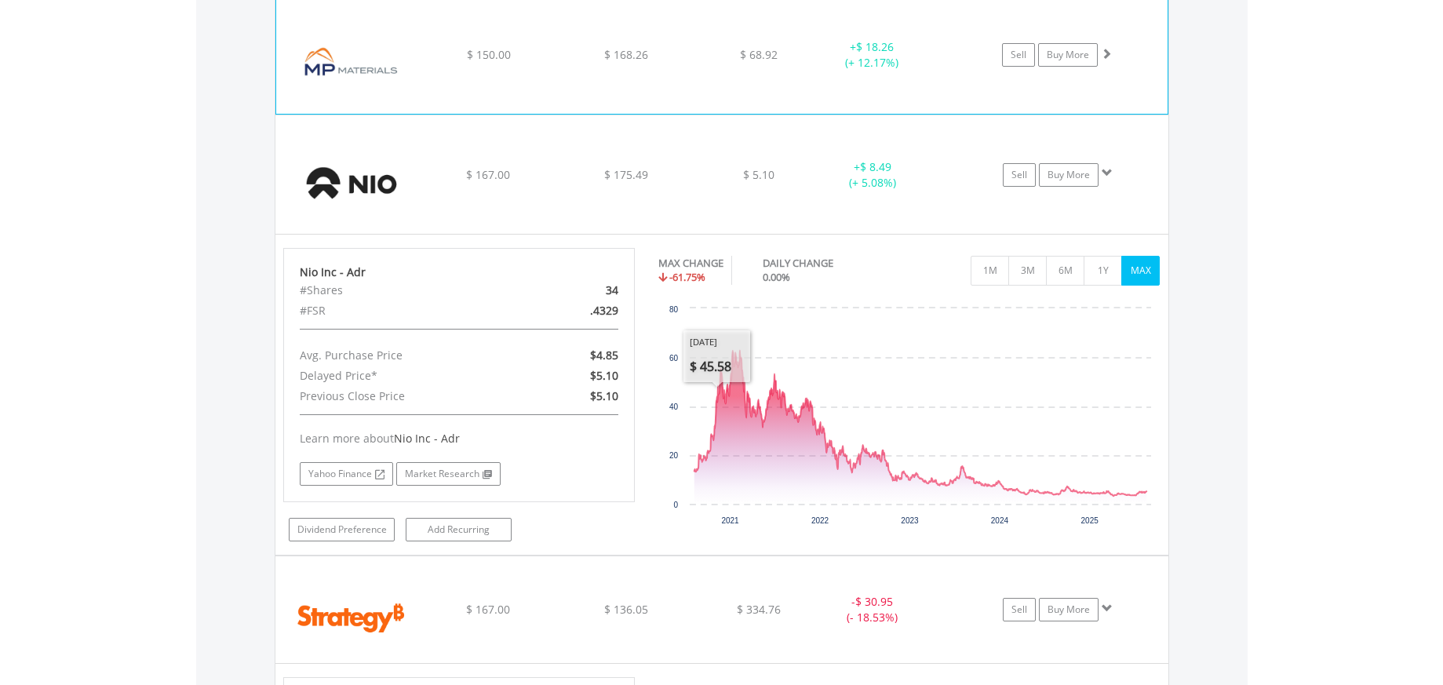
click at [1155, 256] on div "1M 3M 6M 1Y MAX" at bounding box center [909, 252] width 502 height 8
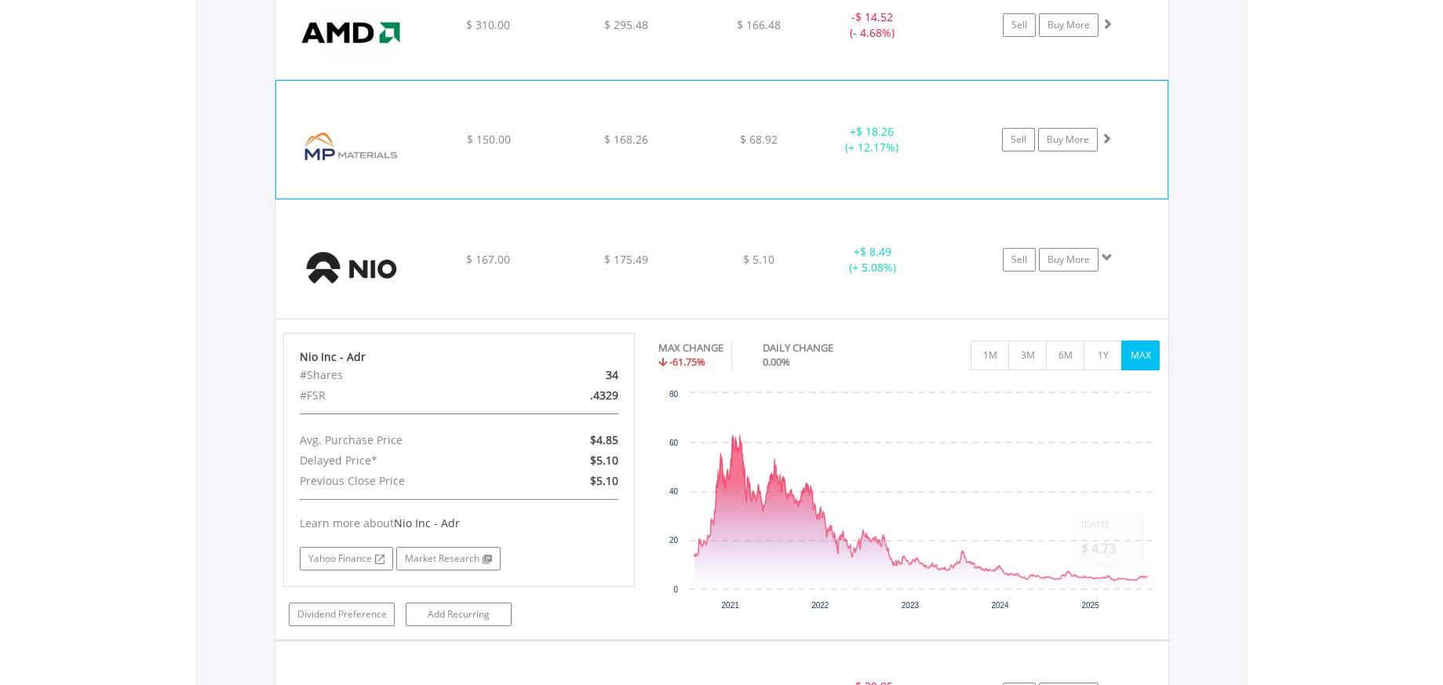
click at [678, 79] on div "﻿ MP Materials Corp $ 150.00 $ 168.26 $ 68.92 + $ 18.26 (+ 12.17%) Sell Buy More" at bounding box center [721, 25] width 893 height 108
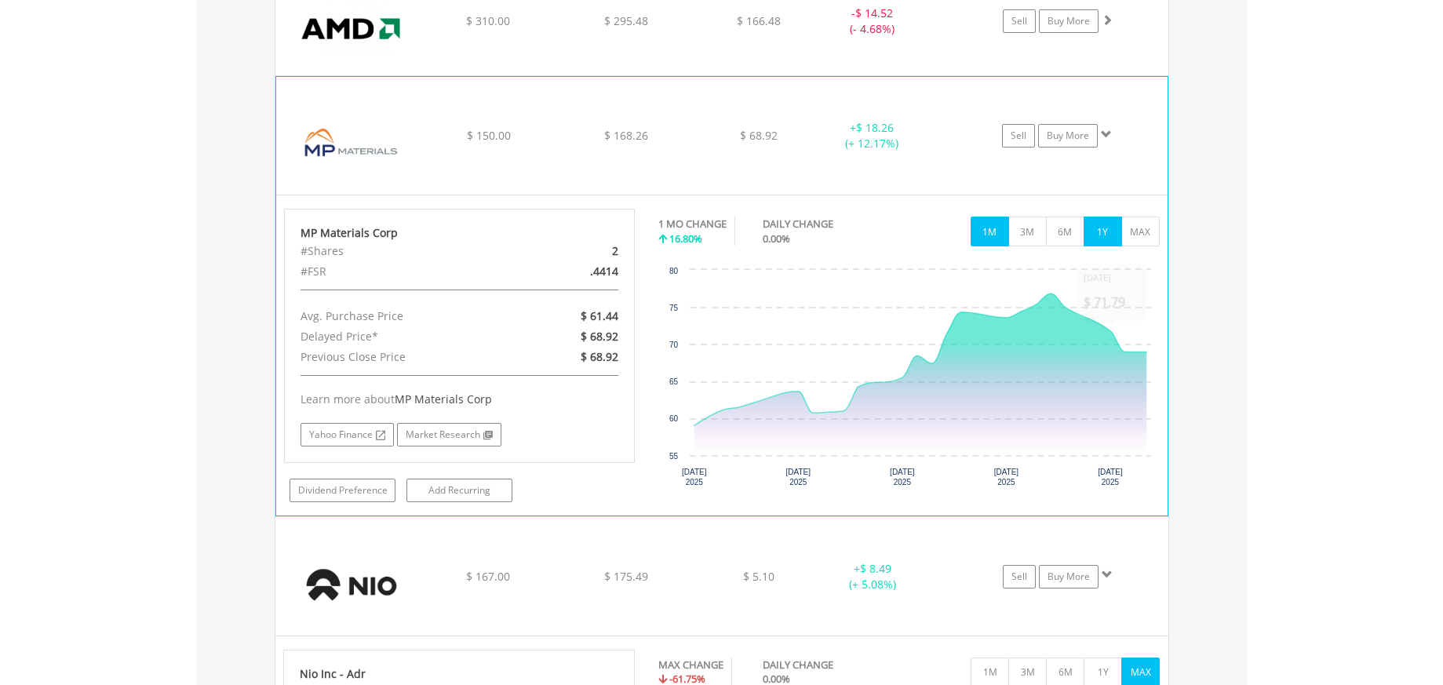
click at [1099, 232] on button "1Y" at bounding box center [1102, 232] width 38 height 30
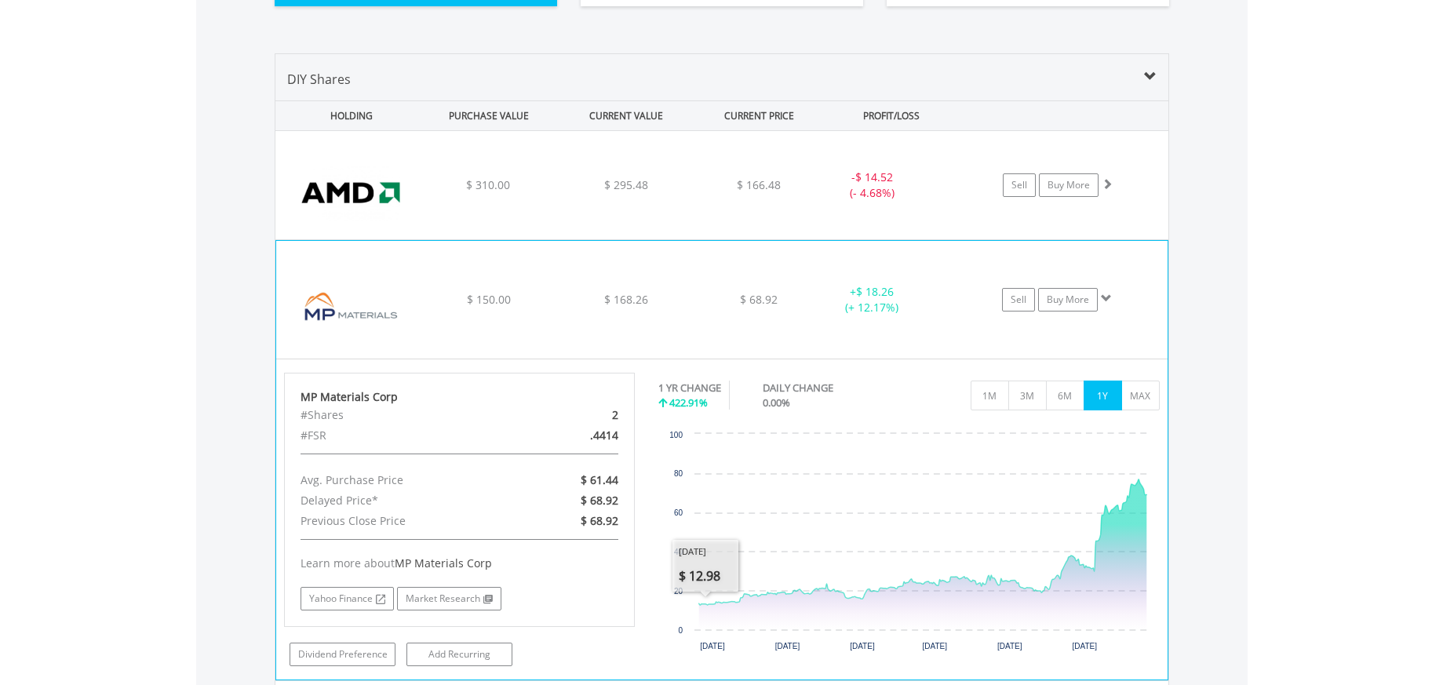
scroll to position [1005, 0]
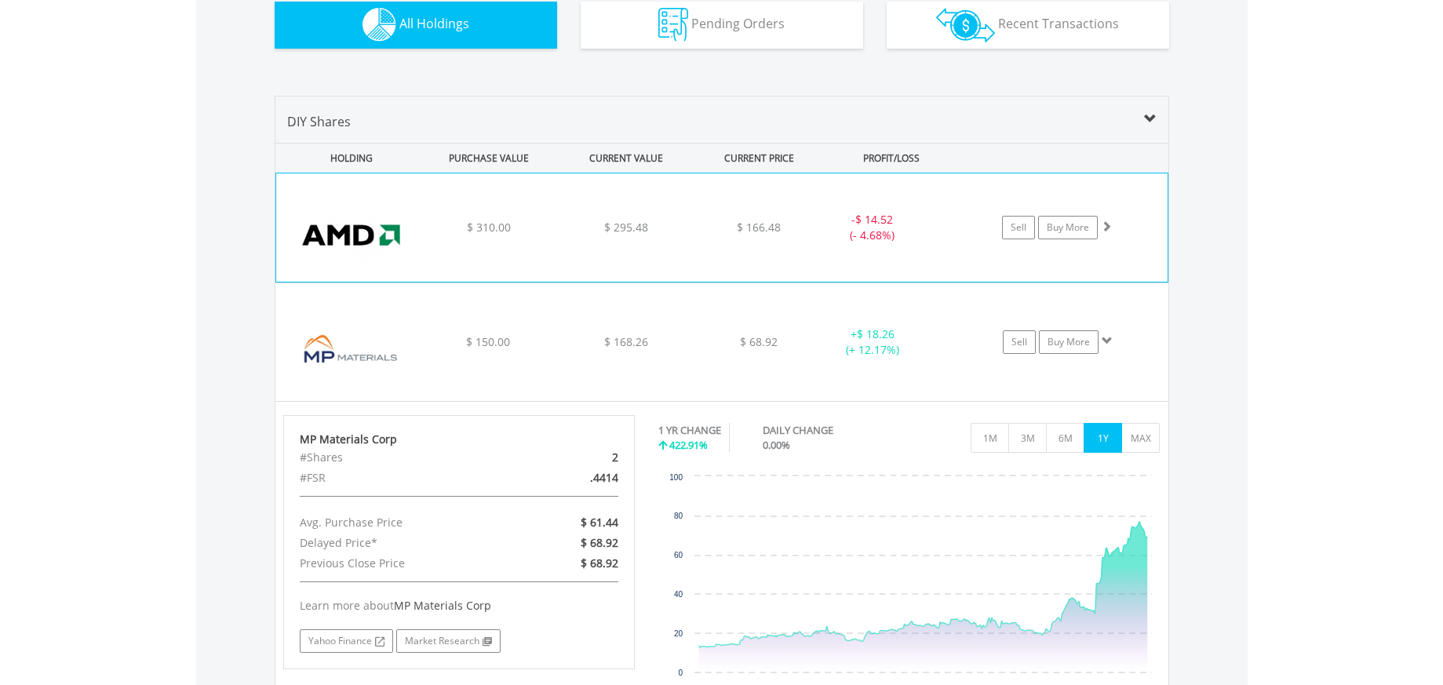
click at [757, 257] on div "﻿ Advanced Micro Devices Inc $ 310.00 $ 295.48 $ 166.48 - $ 14.52 (- 4.68%) Sel…" at bounding box center [721, 227] width 891 height 108
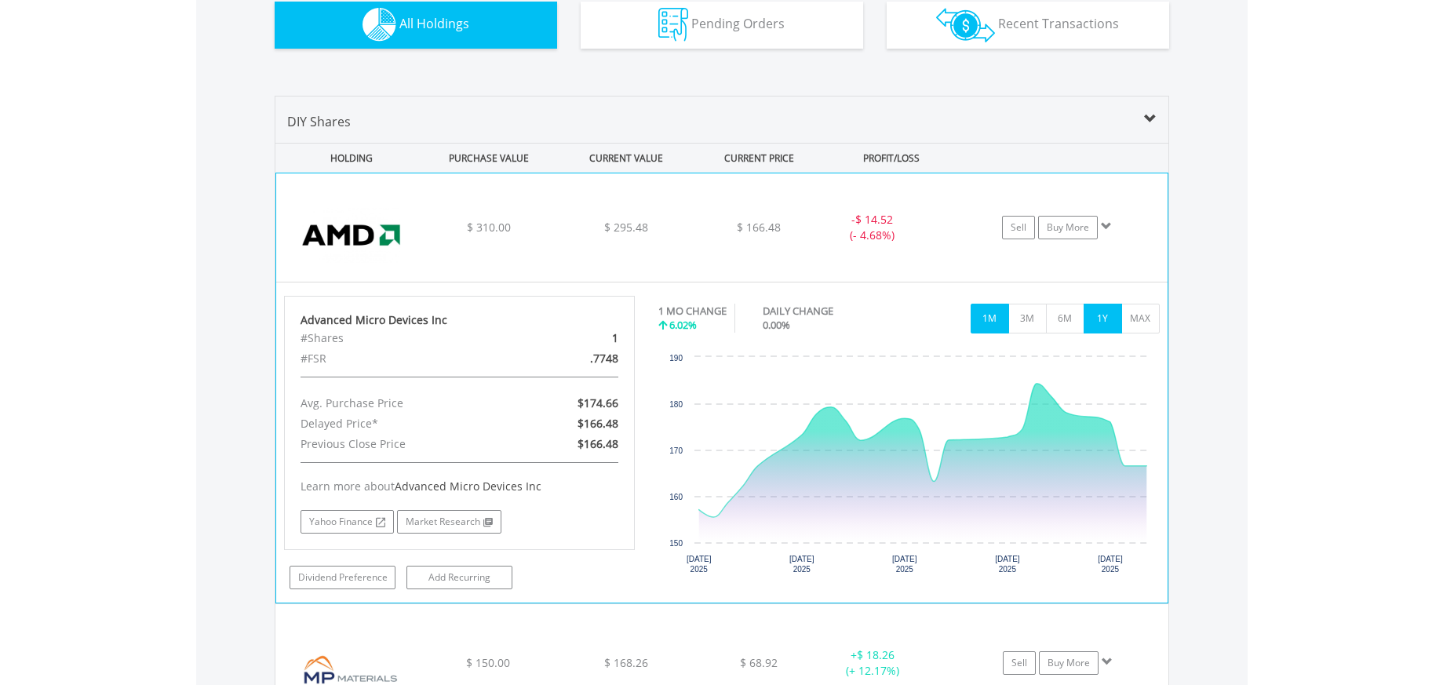
click at [1119, 317] on button "1Y" at bounding box center [1102, 319] width 38 height 30
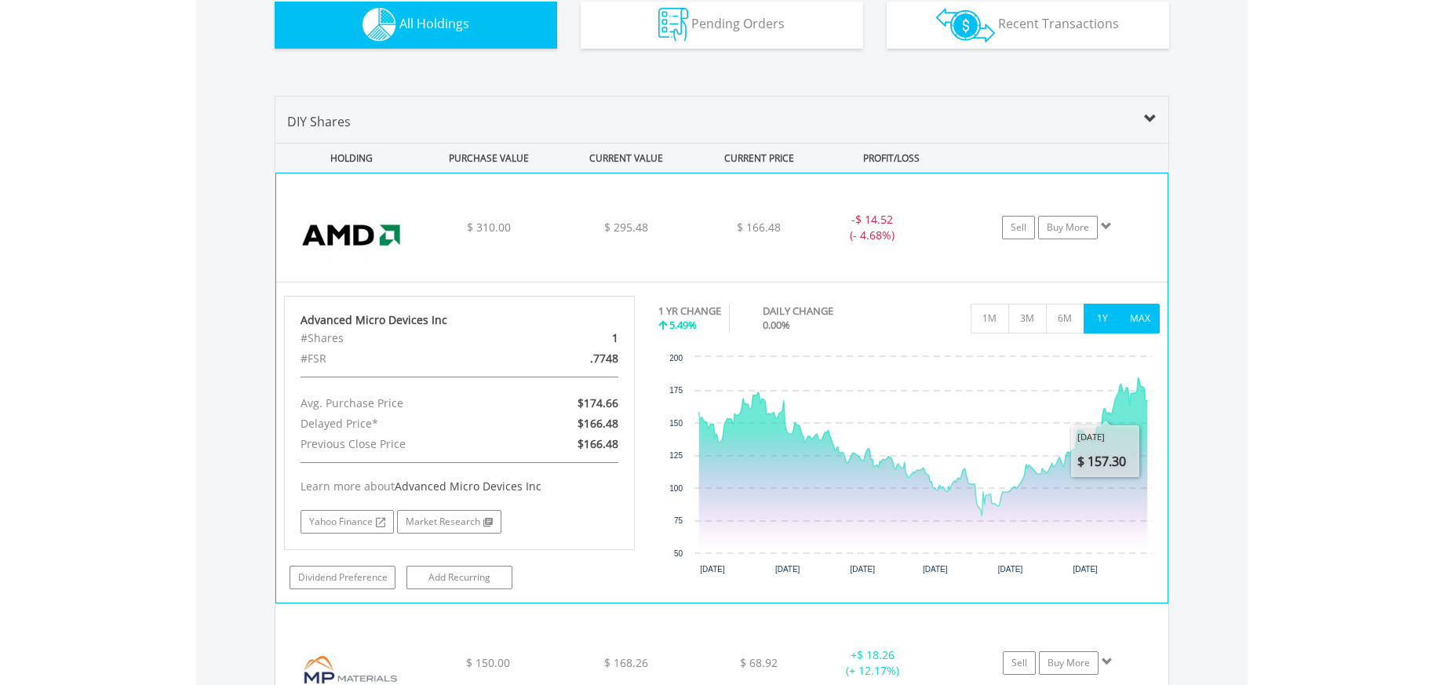
click at [1146, 327] on button "MAX" at bounding box center [1140, 319] width 38 height 30
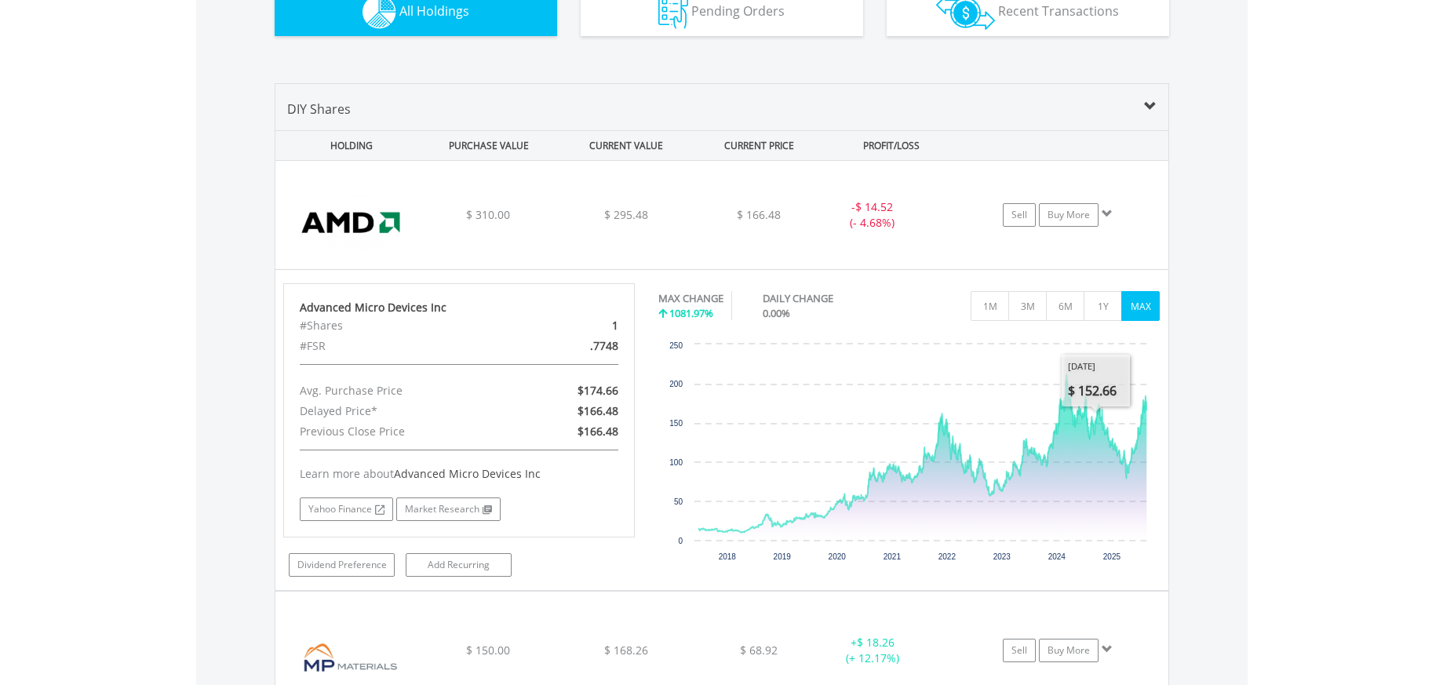
scroll to position [0, 0]
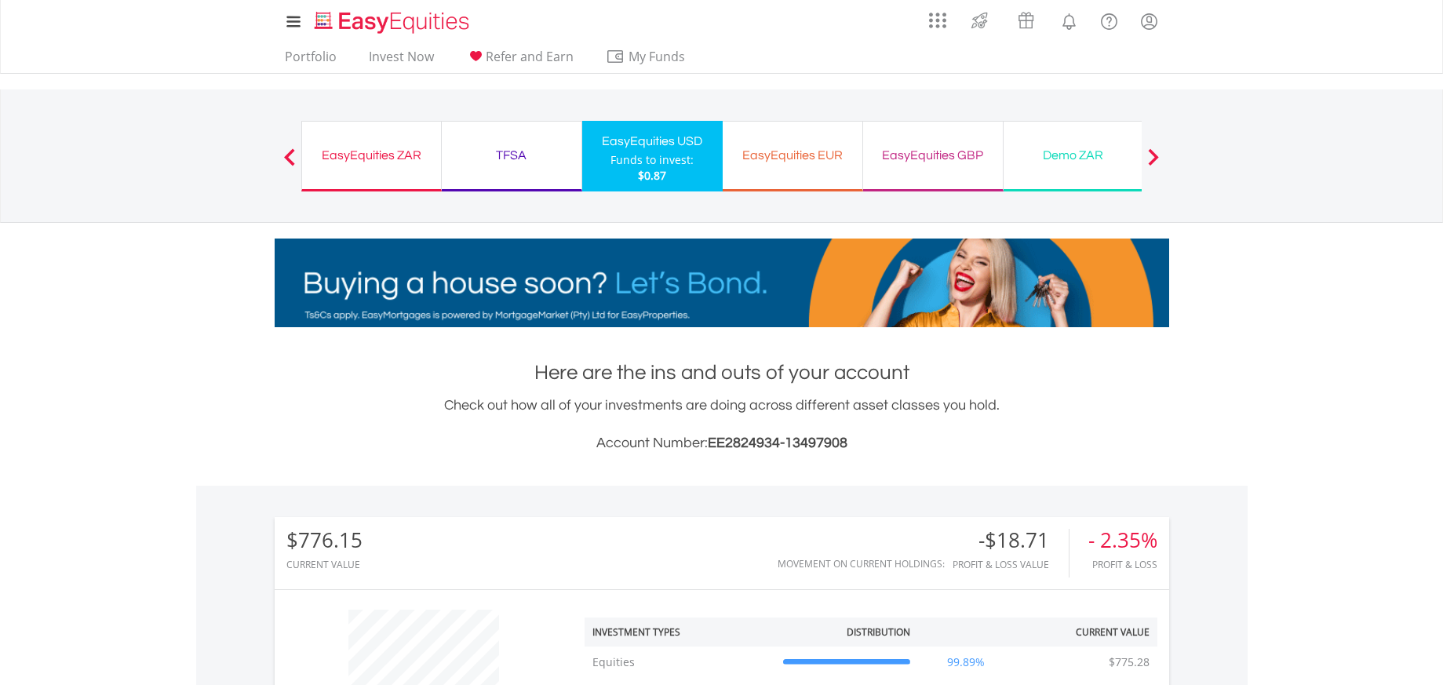
click at [376, 162] on div "EasyEquities ZAR" at bounding box center [371, 155] width 120 height 22
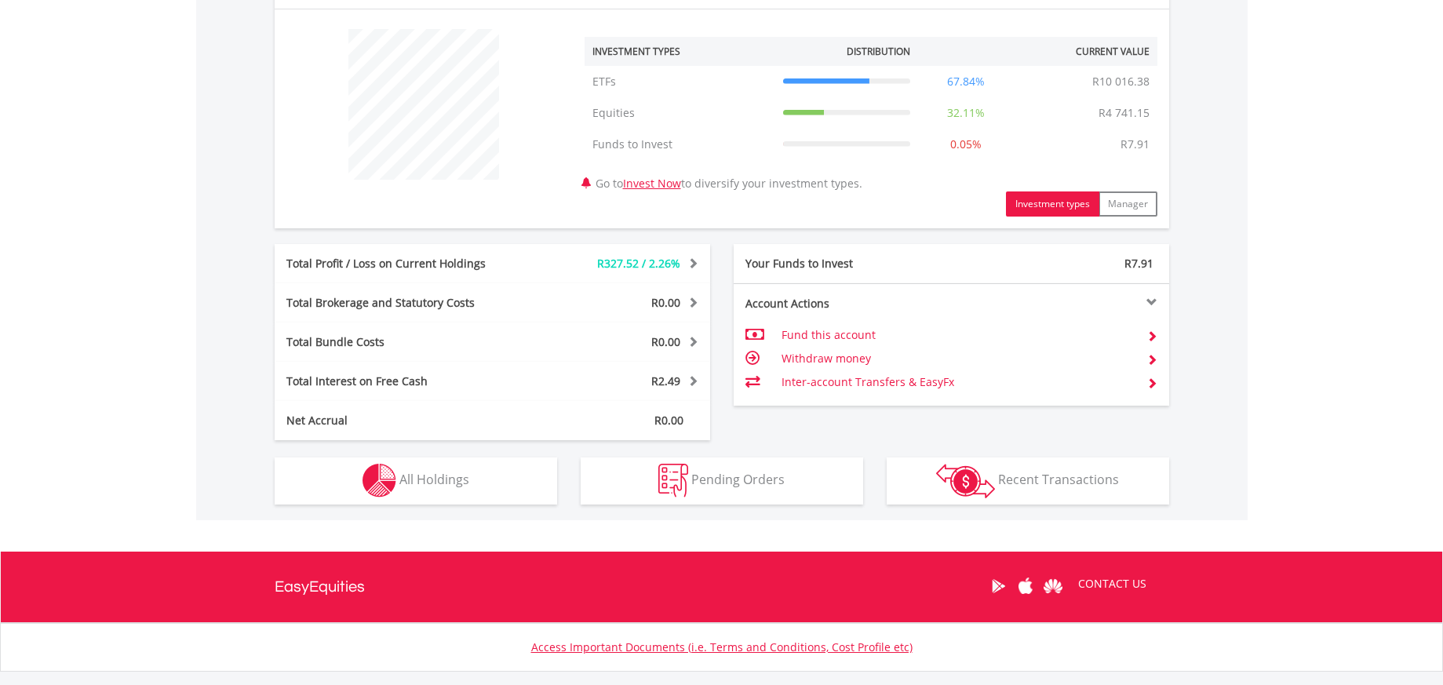
scroll to position [151, 298]
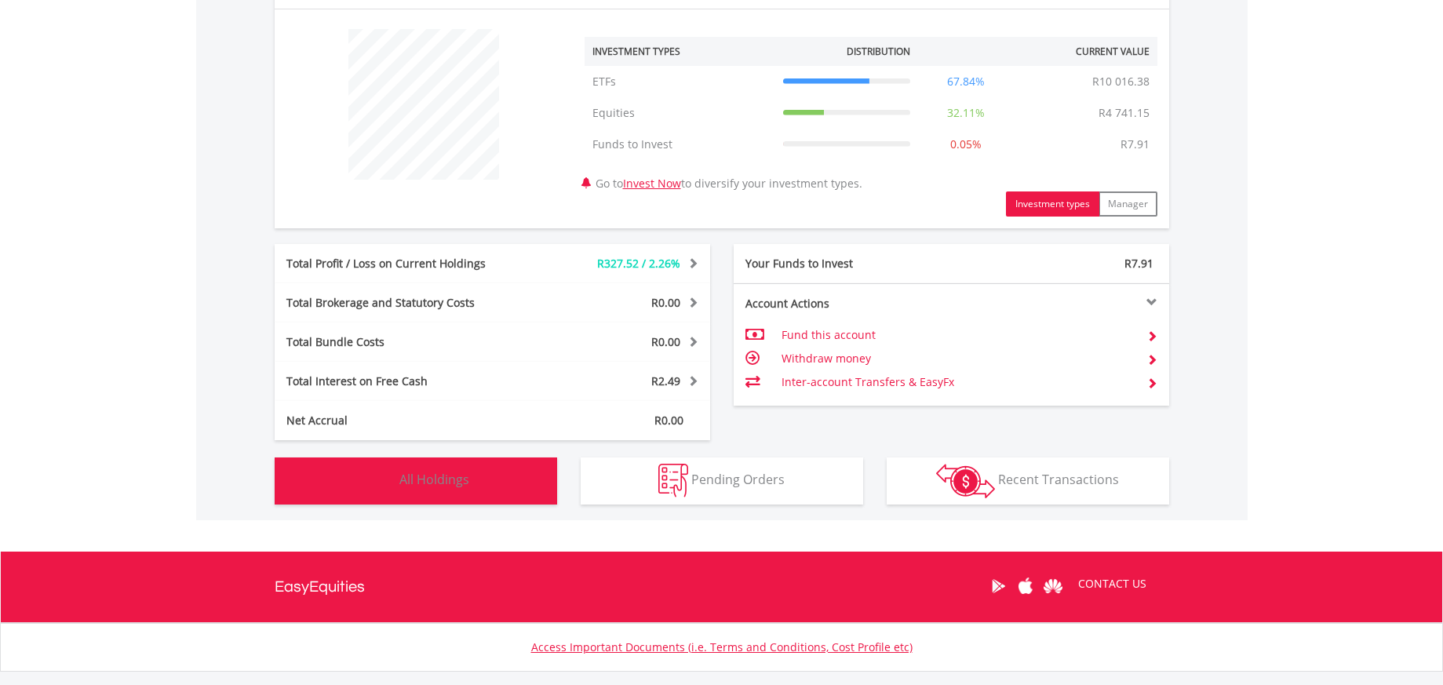
click at [503, 477] on button "Holdings All Holdings" at bounding box center [416, 480] width 282 height 47
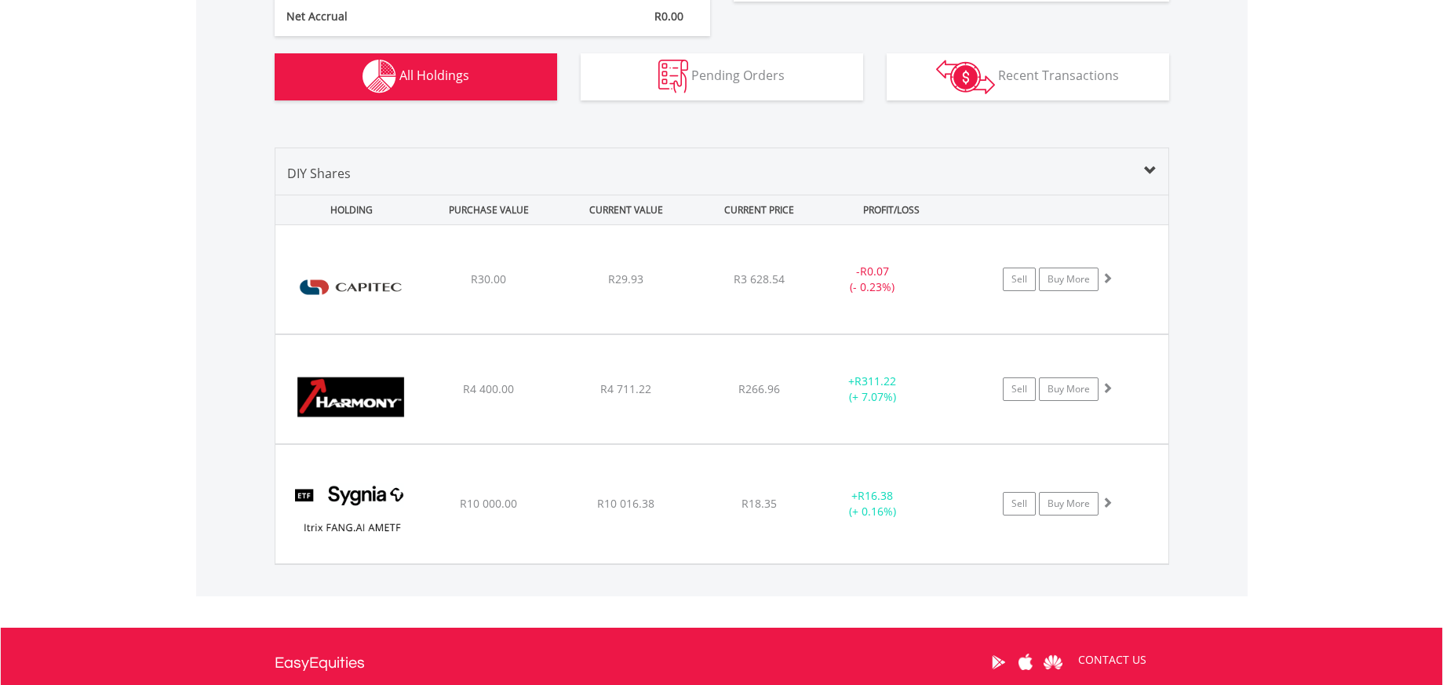
scroll to position [888, 0]
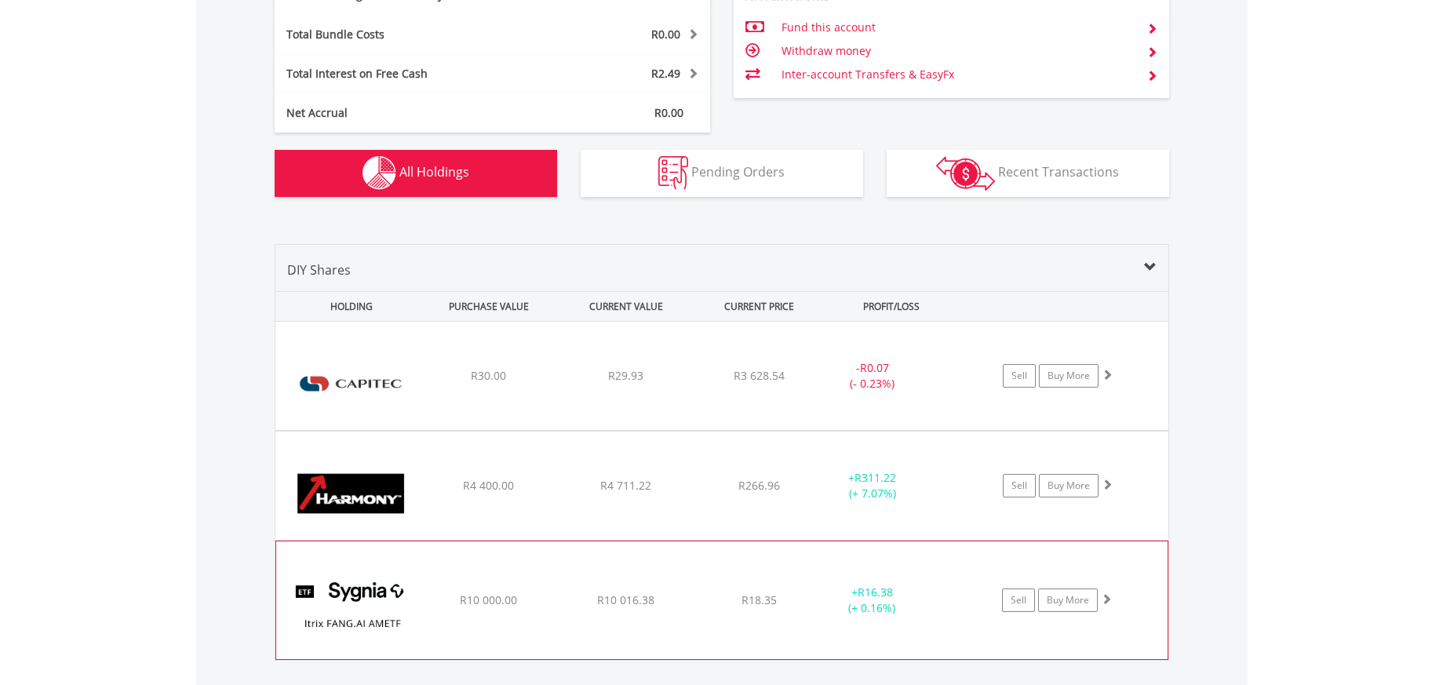
click at [413, 620] on img at bounding box center [351, 608] width 135 height 94
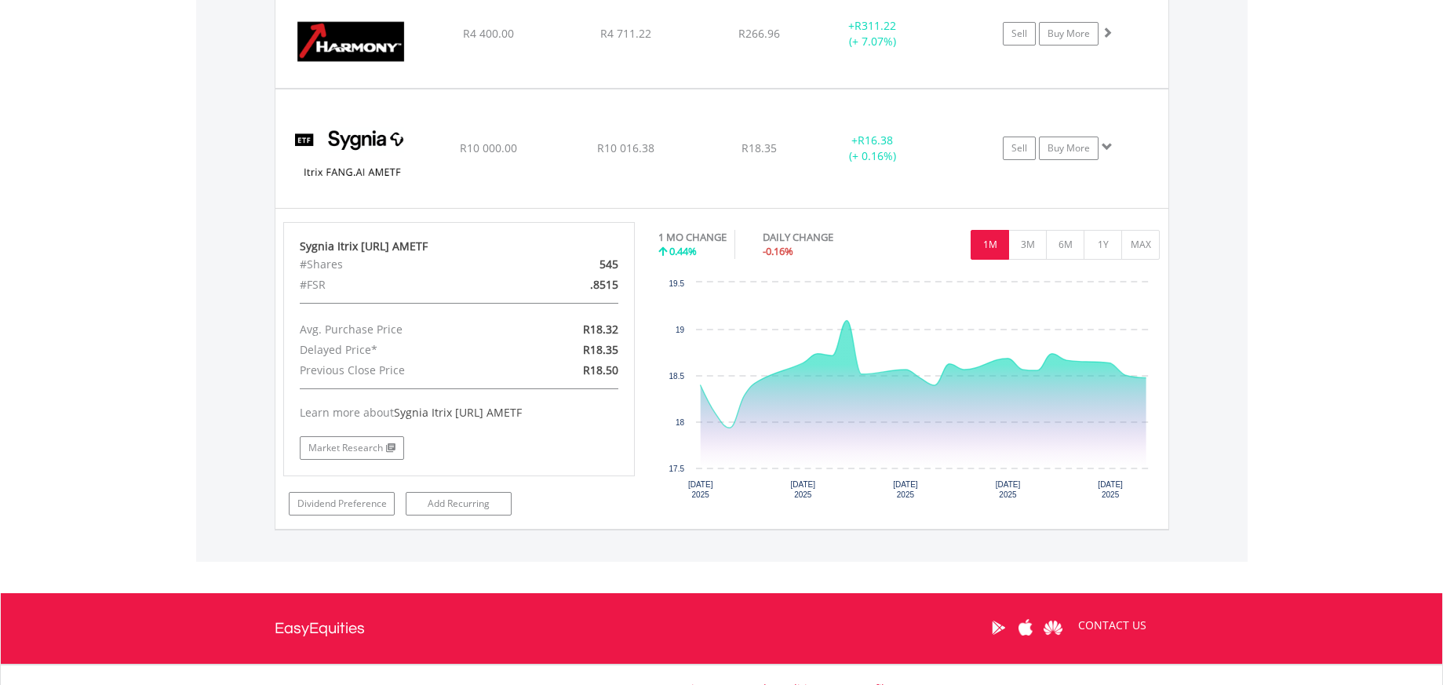
scroll to position [1431, 0]
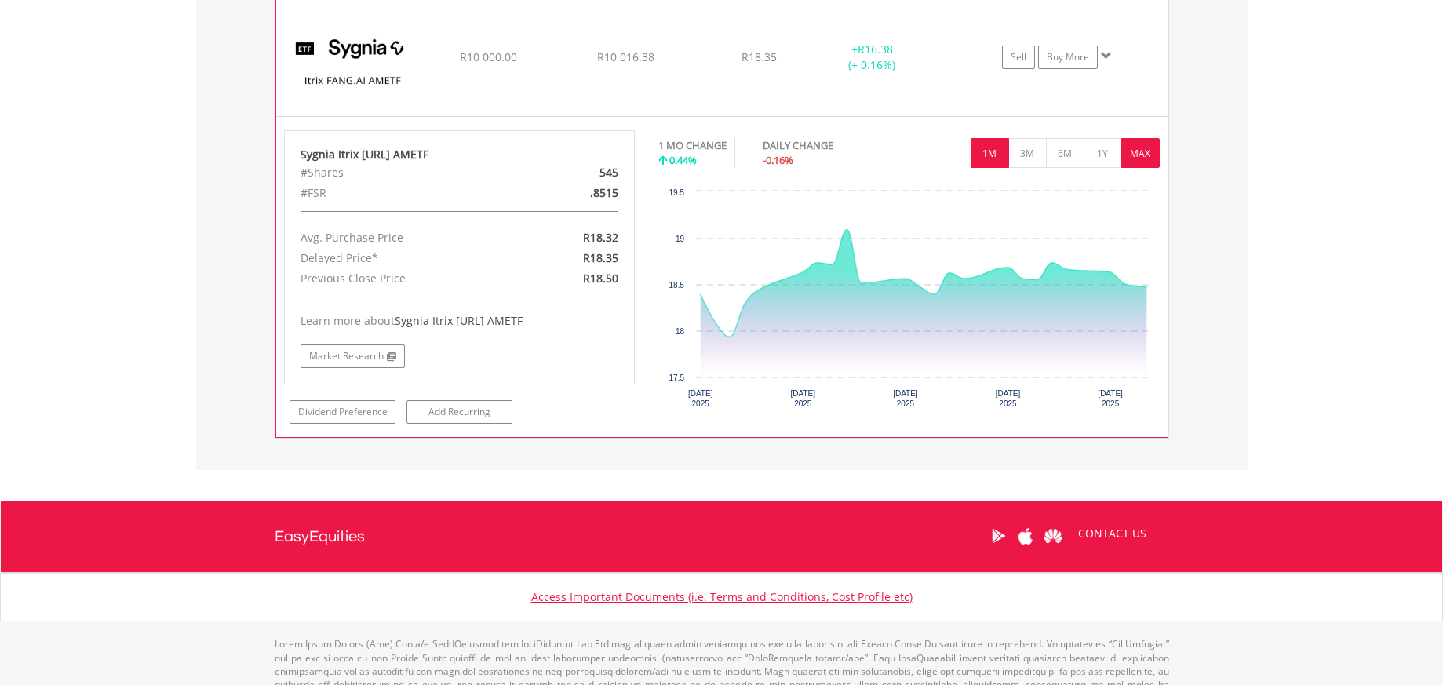
click at [1141, 161] on button "MAX" at bounding box center [1140, 153] width 38 height 30
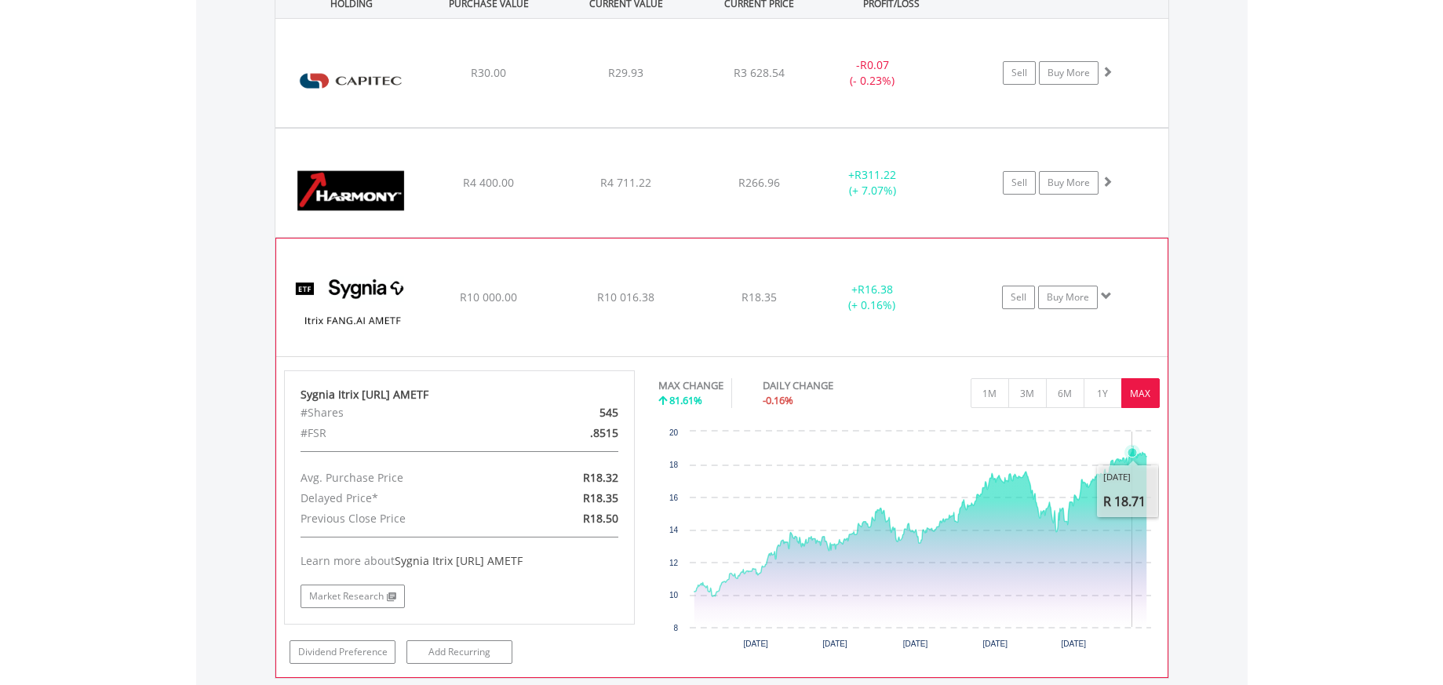
scroll to position [1091, 0]
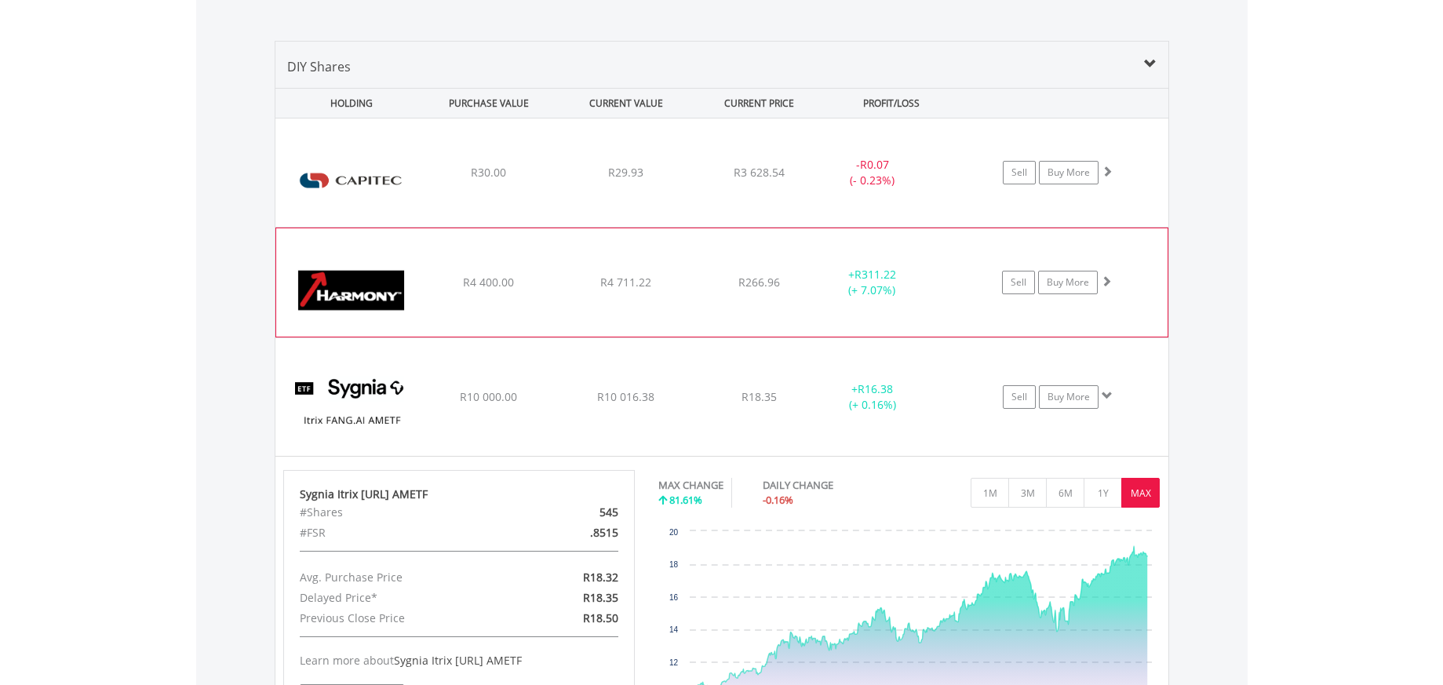
click at [757, 227] on div "﻿ Harmony Gold Mining Company Limited R4 400.00 R4 711.22 R266.96 + R311.22 (+ …" at bounding box center [721, 172] width 893 height 108
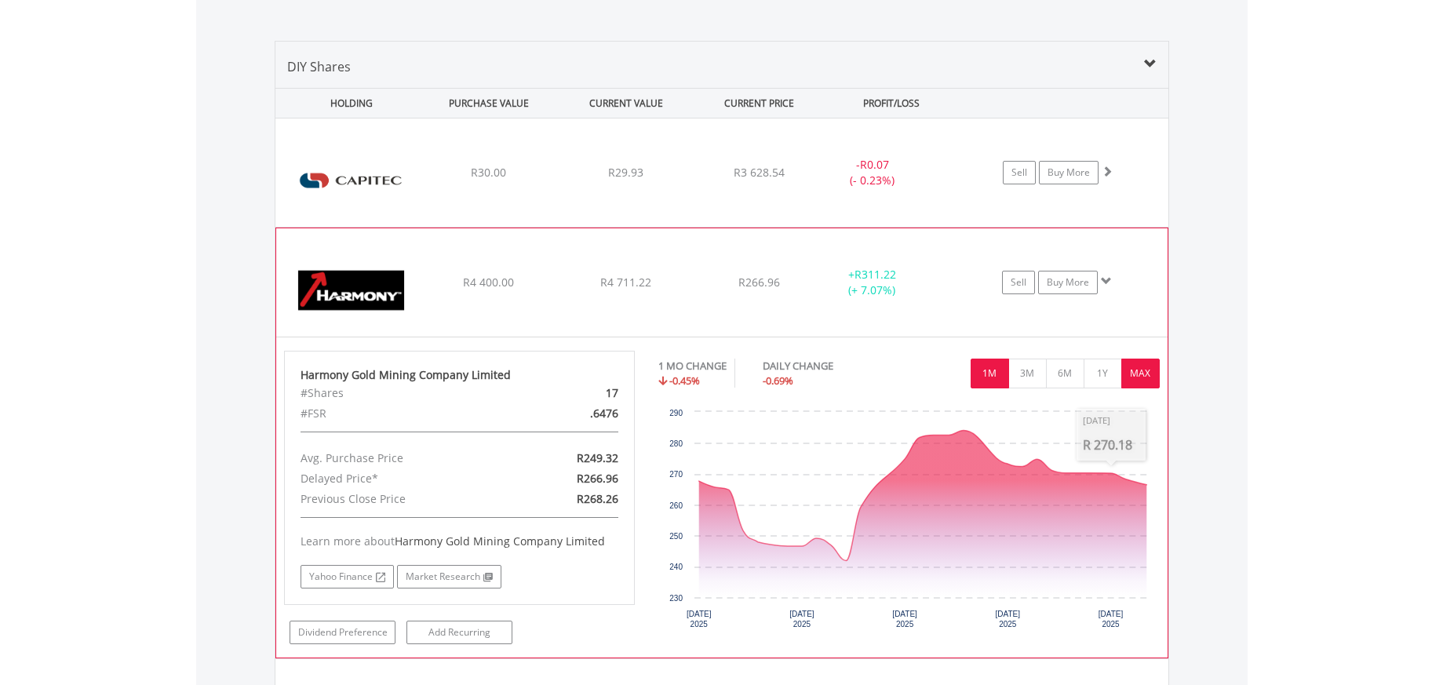
click at [1138, 377] on button "MAX" at bounding box center [1140, 374] width 38 height 30
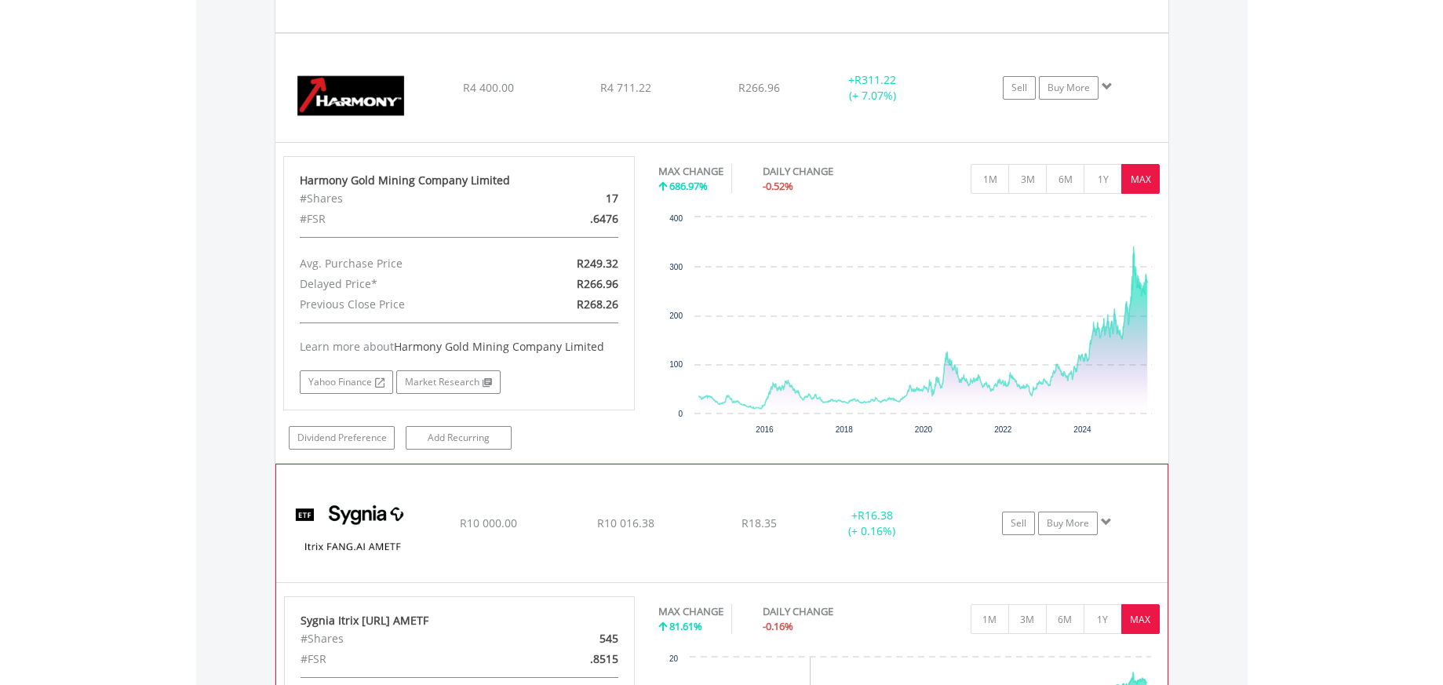
scroll to position [1215, 0]
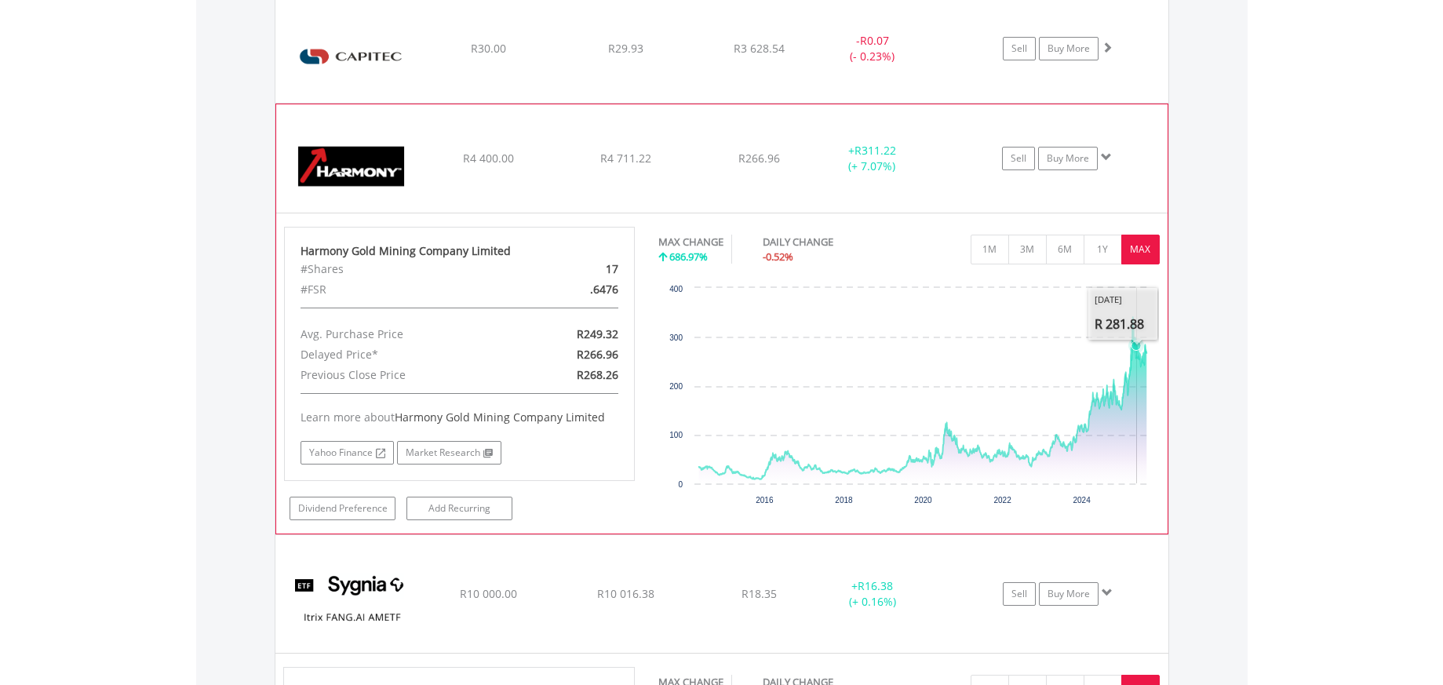
drag, startPoint x: 1361, startPoint y: 556, endPoint x: 1280, endPoint y: 510, distance: 93.8
click at [1361, 556] on body "My Investments Invest Now New Listings Sell My Recurring Investments Pending Or…" at bounding box center [721, 31] width 1443 height 2493
